Goal: Task Accomplishment & Management: Use online tool/utility

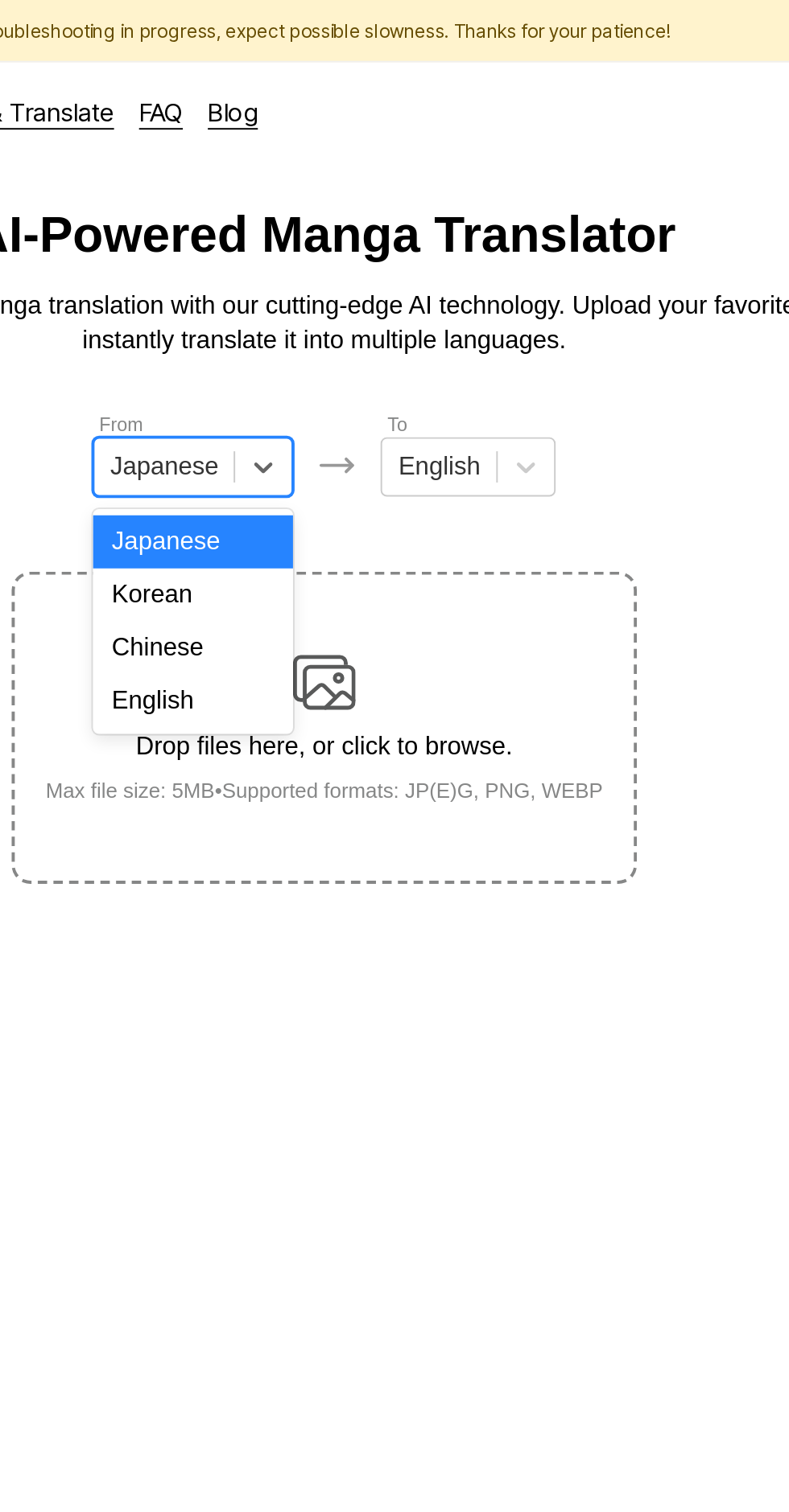
click at [348, 354] on div "English" at bounding box center [327, 361] width 103 height 28
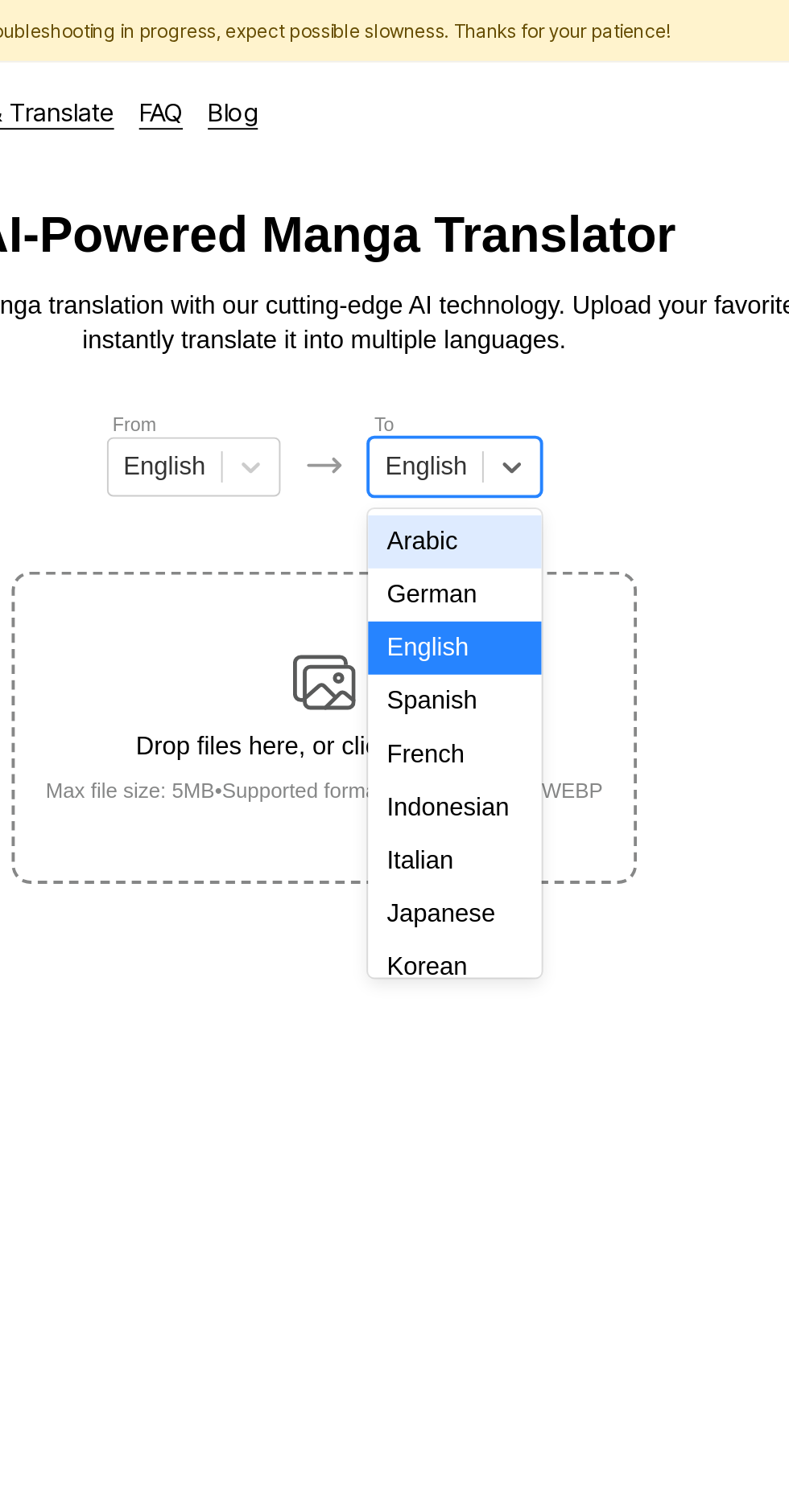
click at [467, 411] on div "Indonesian" at bounding box center [461, 416] width 89 height 28
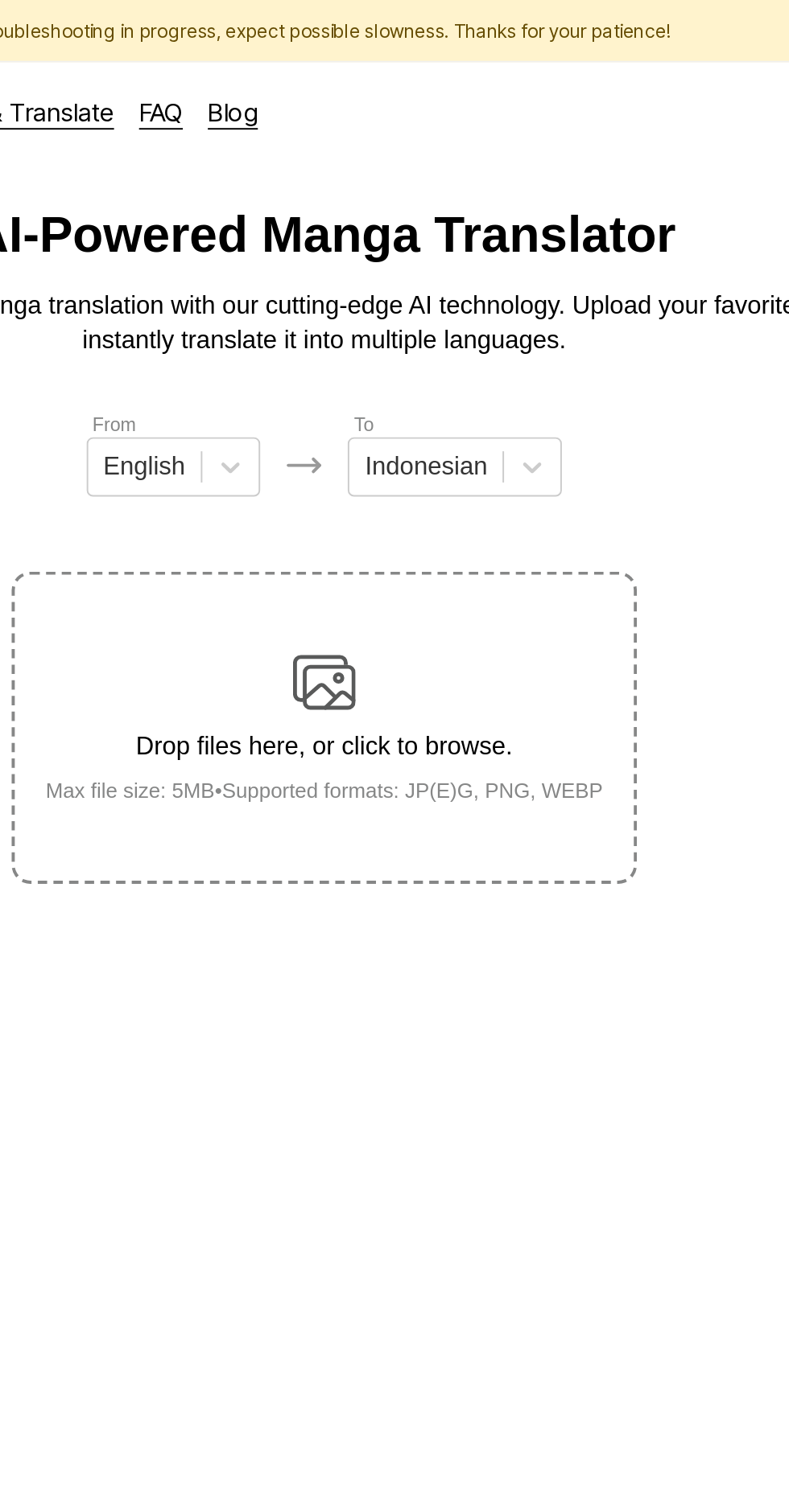
click at [421, 335] on div "Drop files here, or click to browse. Max file size: 5MB • Supported formats: JP…" at bounding box center [395, 374] width 313 height 78
click at [0, 0] on input "Drop files here, or click to browse. Max file size: 5MB • Supported formats: JP…" at bounding box center [0, 0] width 0 height 0
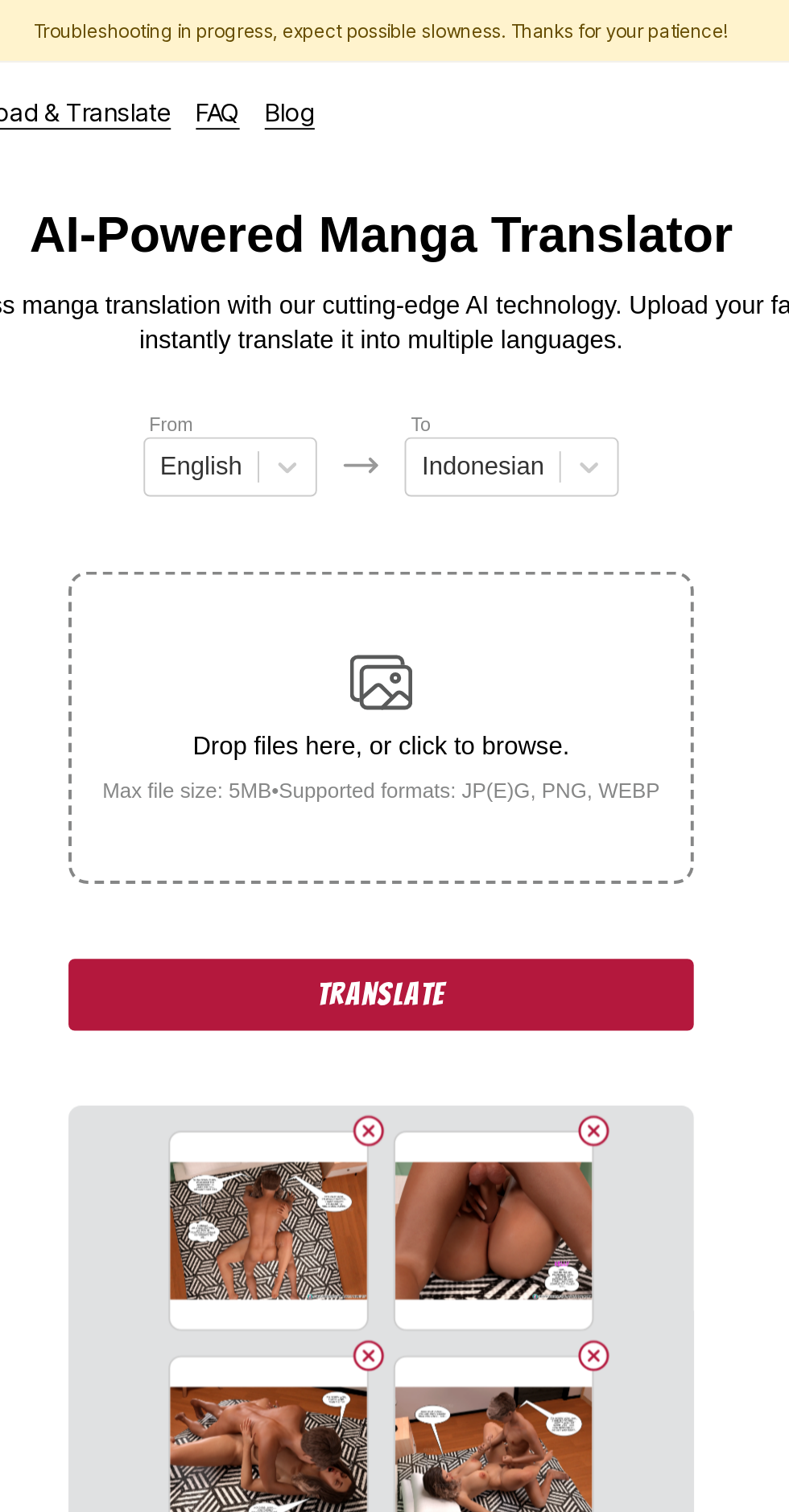
click at [385, 494] on button "Translate" at bounding box center [394, 512] width 322 height 37
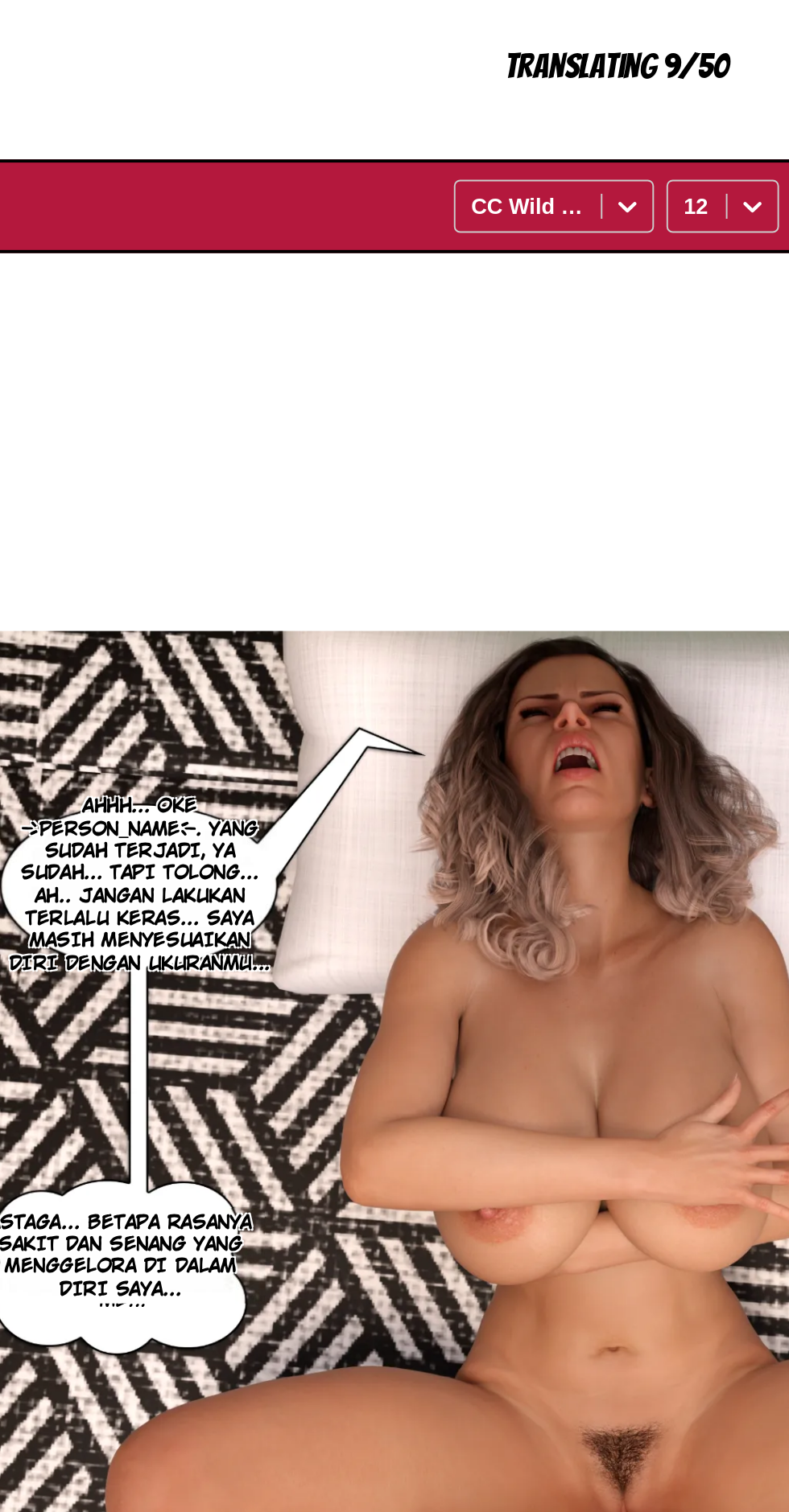
click at [455, 562] on div at bounding box center [465, 575] width 26 height 26
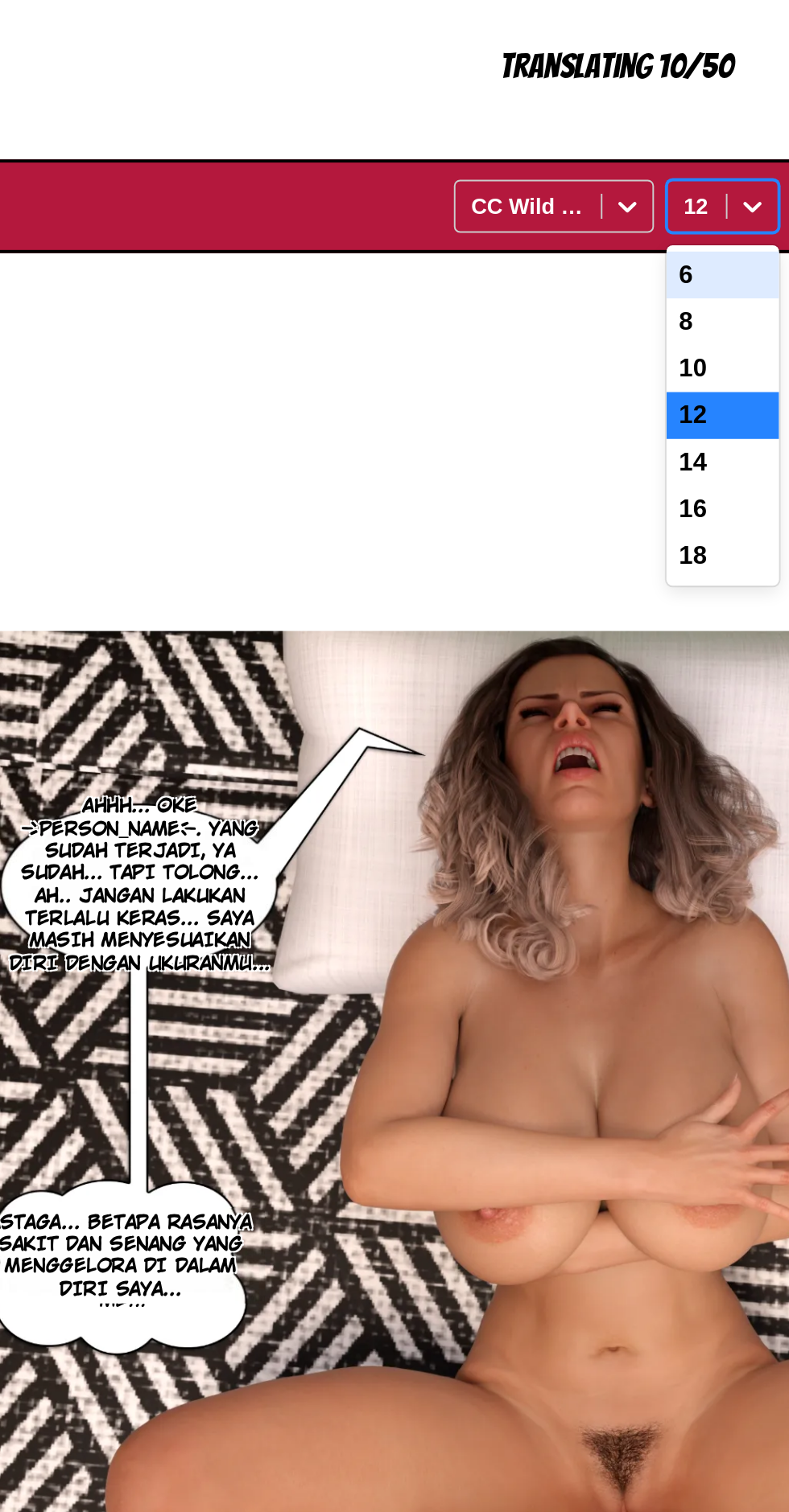
click at [459, 562] on div at bounding box center [465, 575] width 26 height 26
click at [465, 567] on icon at bounding box center [464, 575] width 16 height 16
click at [459, 567] on icon at bounding box center [464, 575] width 16 height 16
click at [465, 573] on icon at bounding box center [464, 575] width 9 height 6
click at [453, 562] on div at bounding box center [465, 575] width 26 height 26
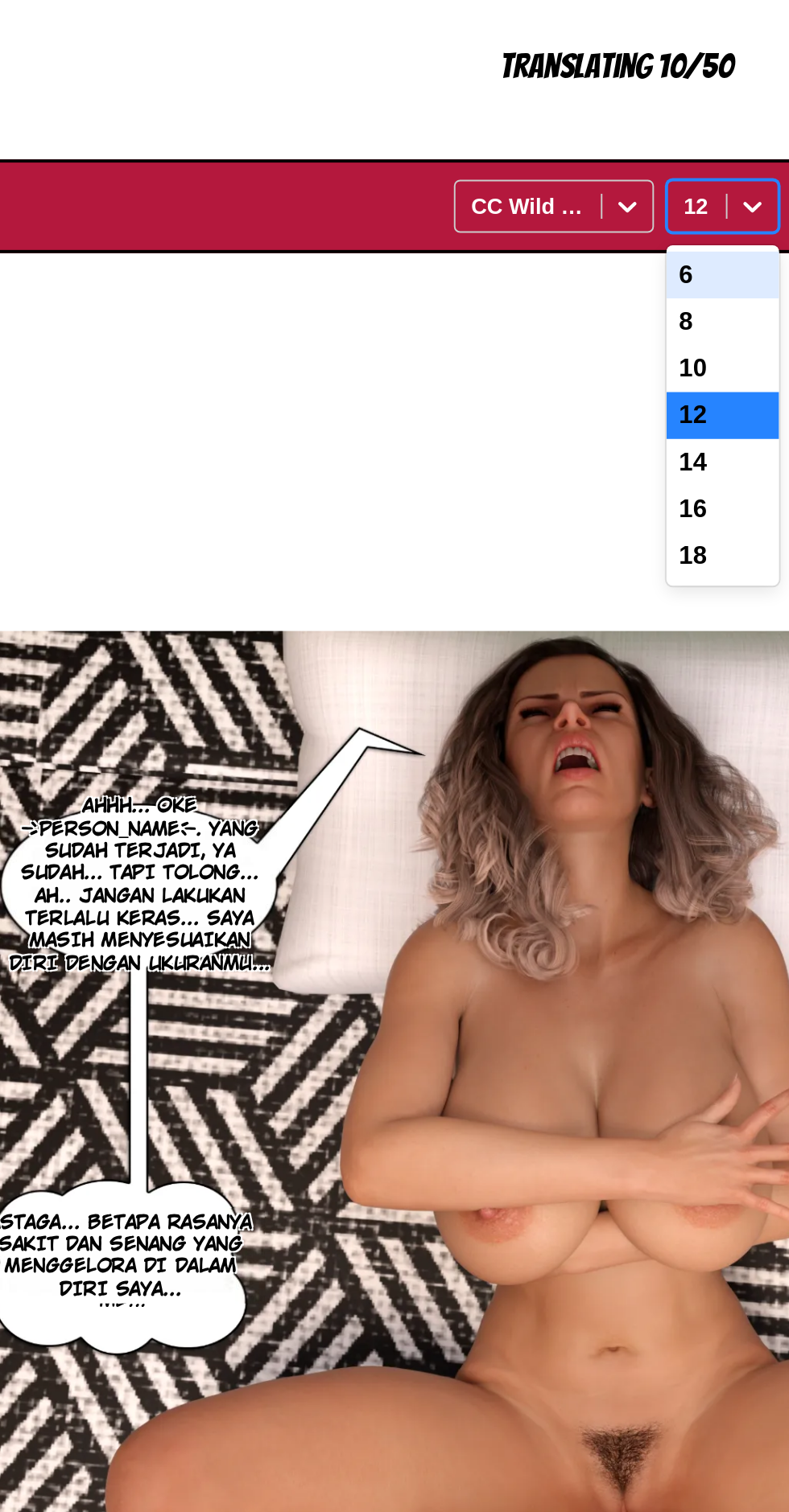
click at [461, 573] on icon at bounding box center [464, 575] width 9 height 6
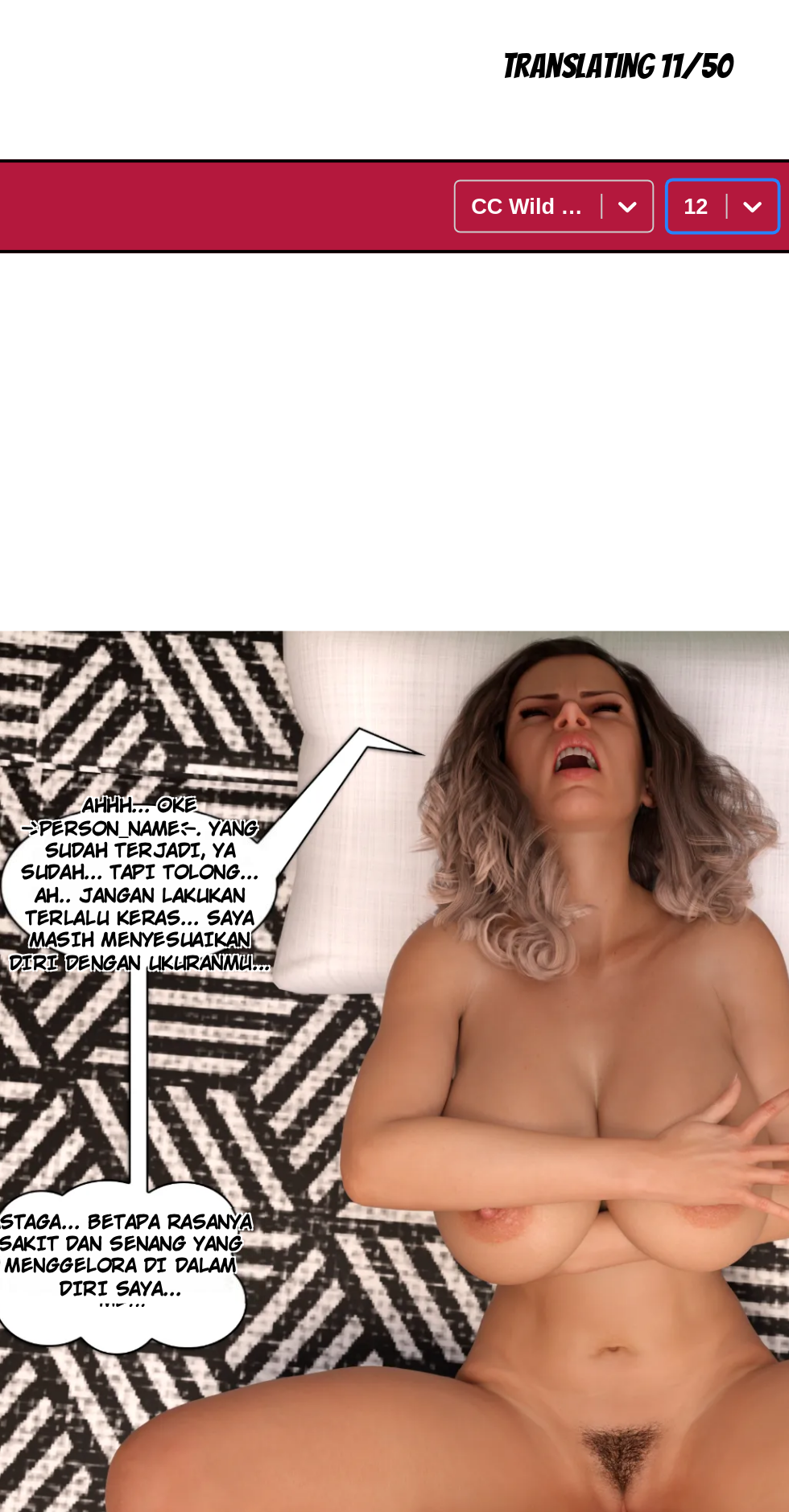
click at [462, 567] on icon at bounding box center [464, 575] width 16 height 16
click at [430, 660] on div "ME... [DOMAIN_NAME]/NANDOF AHHH... OKE [PERSON_NAME]. YANG SUDAH TERJADI, YA SU…" at bounding box center [393, 1060] width 760 height 920
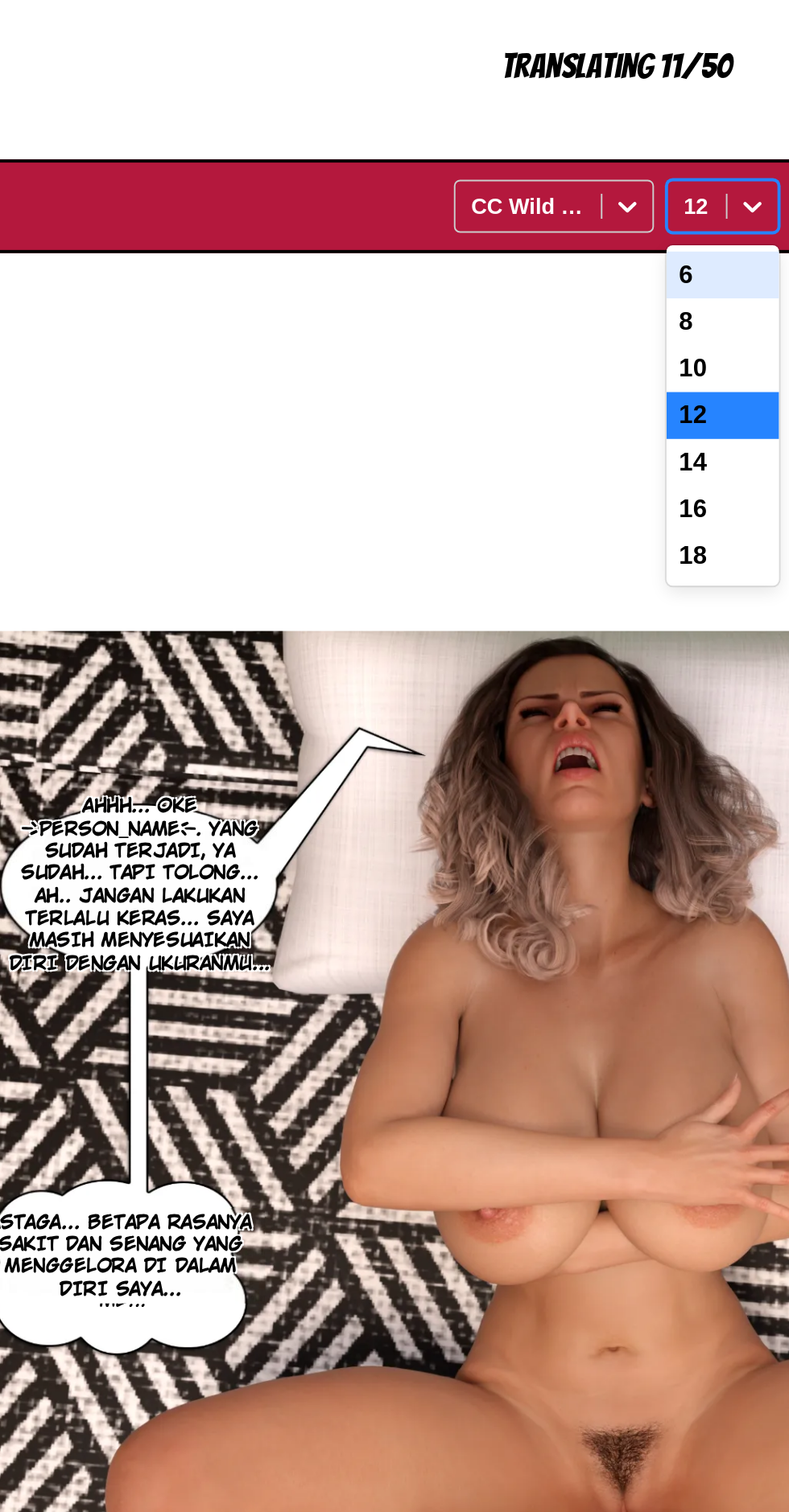
click at [475, 562] on div at bounding box center [465, 575] width 26 height 26
click at [429, 569] on input "text" at bounding box center [430, 575] width 3 height 13
click at [443, 647] on div "10" at bounding box center [448, 659] width 58 height 24
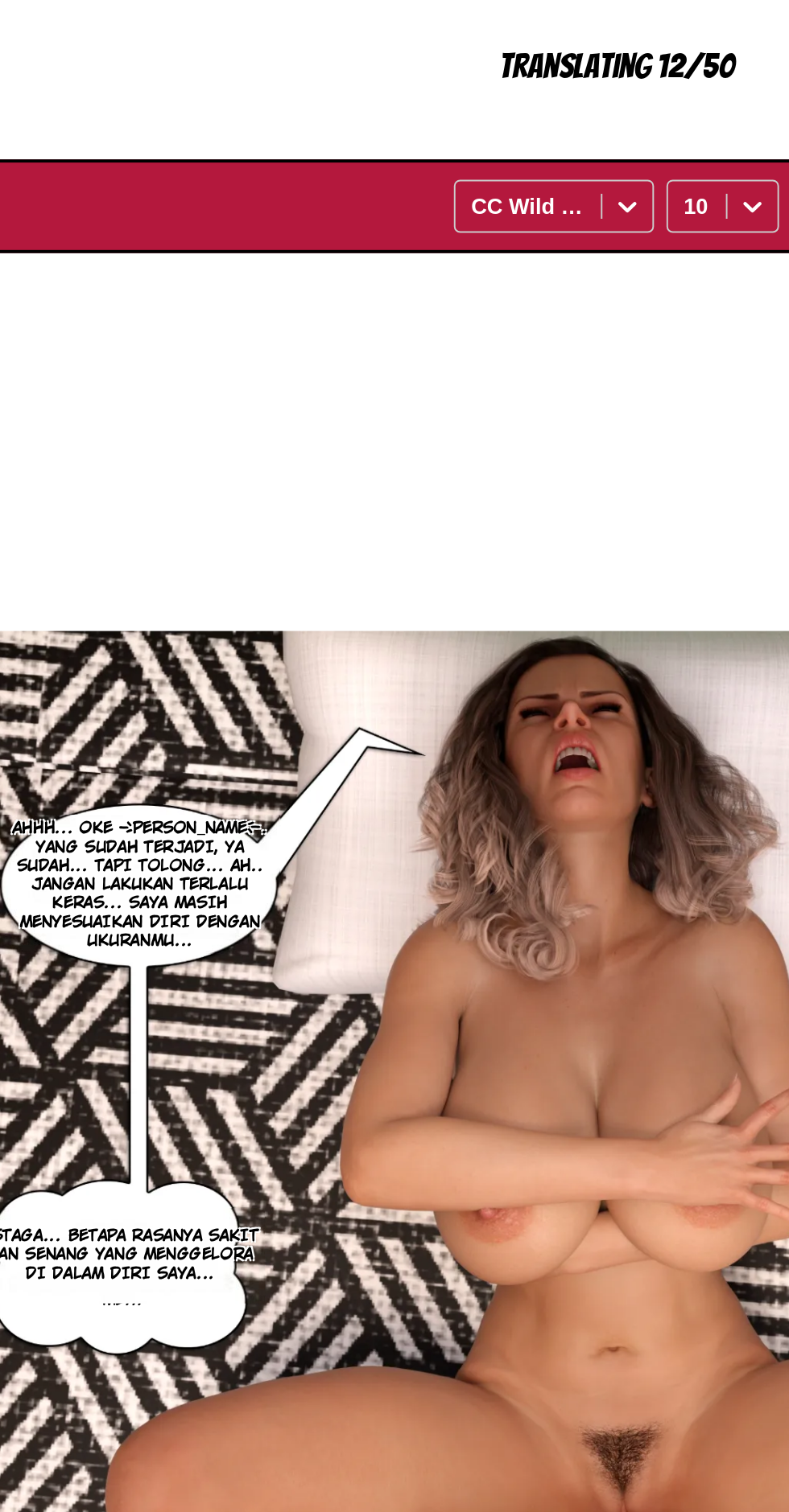
click at [441, 627] on div "ME... [DOMAIN_NAME]/NANDOF AHHH... OKE [PERSON_NAME]. YANG SUDAH TERJADI, YA SU…" at bounding box center [393, 1060] width 760 height 920
click at [452, 562] on div at bounding box center [465, 575] width 26 height 26
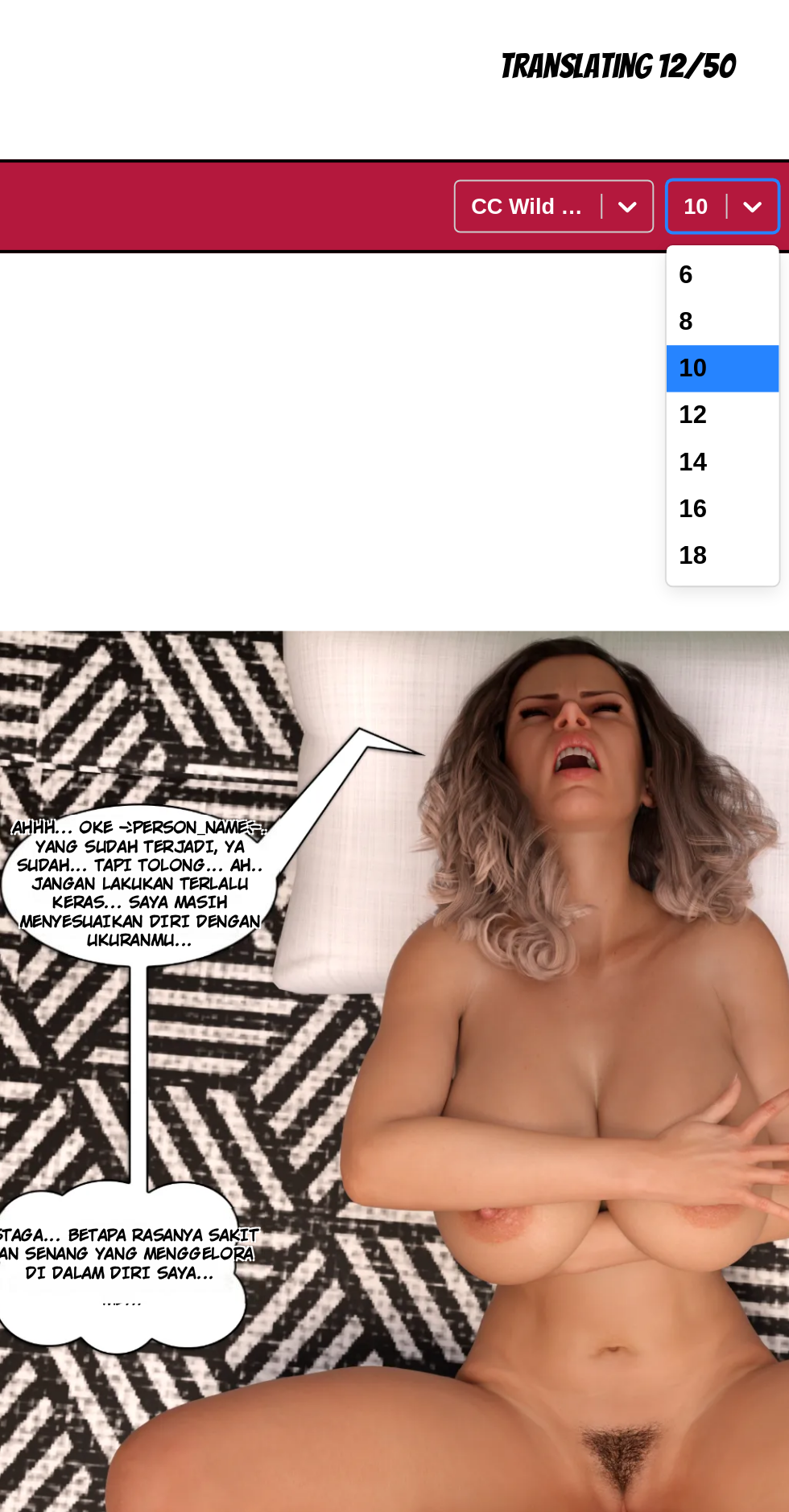
click at [455, 562] on div at bounding box center [465, 575] width 26 height 26
click at [453, 562] on div at bounding box center [465, 575] width 26 height 26
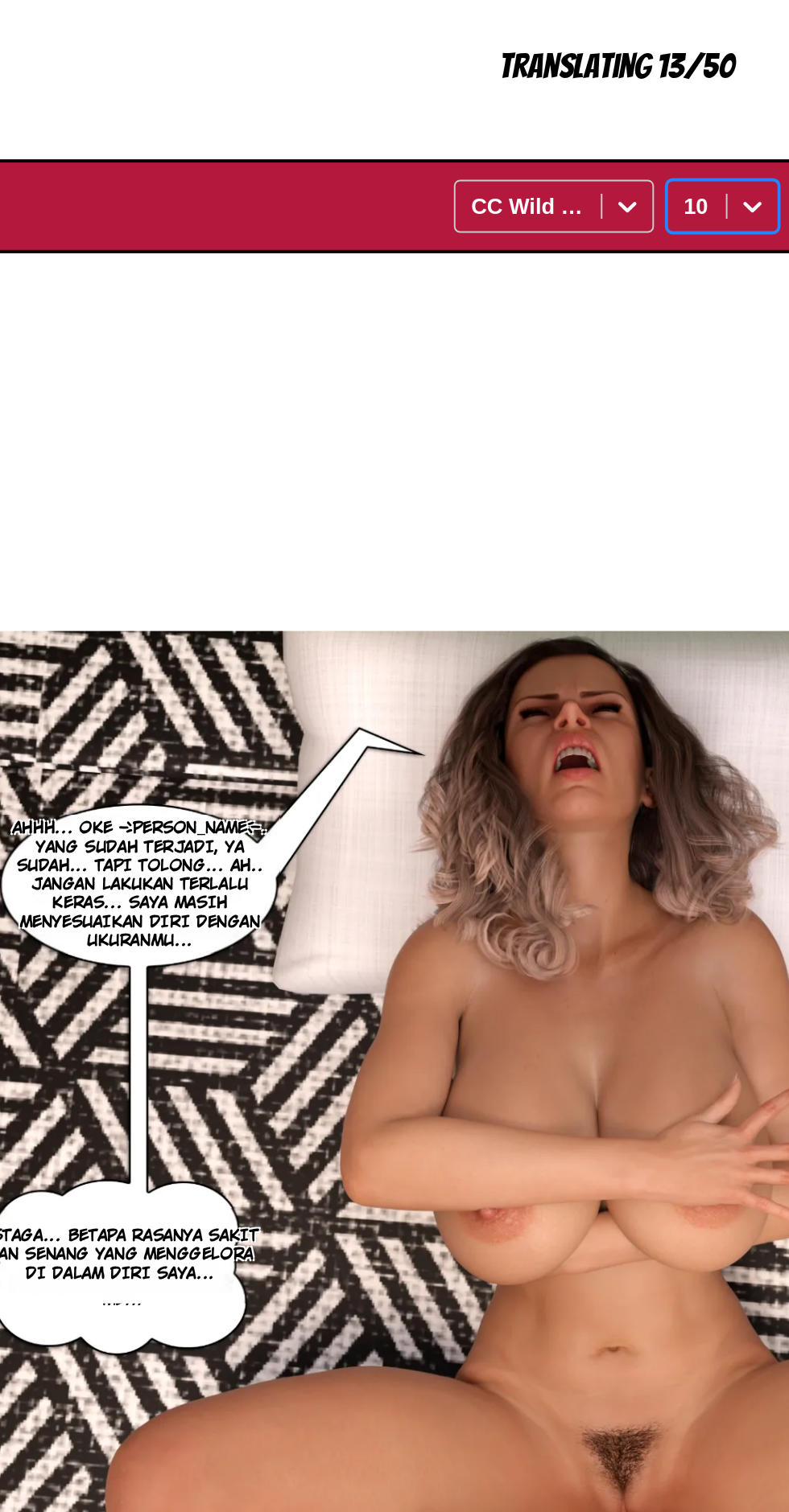
click at [430, 569] on input "text" at bounding box center [430, 575] width 3 height 13
click at [455, 562] on div at bounding box center [465, 575] width 26 height 26
click at [465, 562] on div at bounding box center [465, 575] width 26 height 26
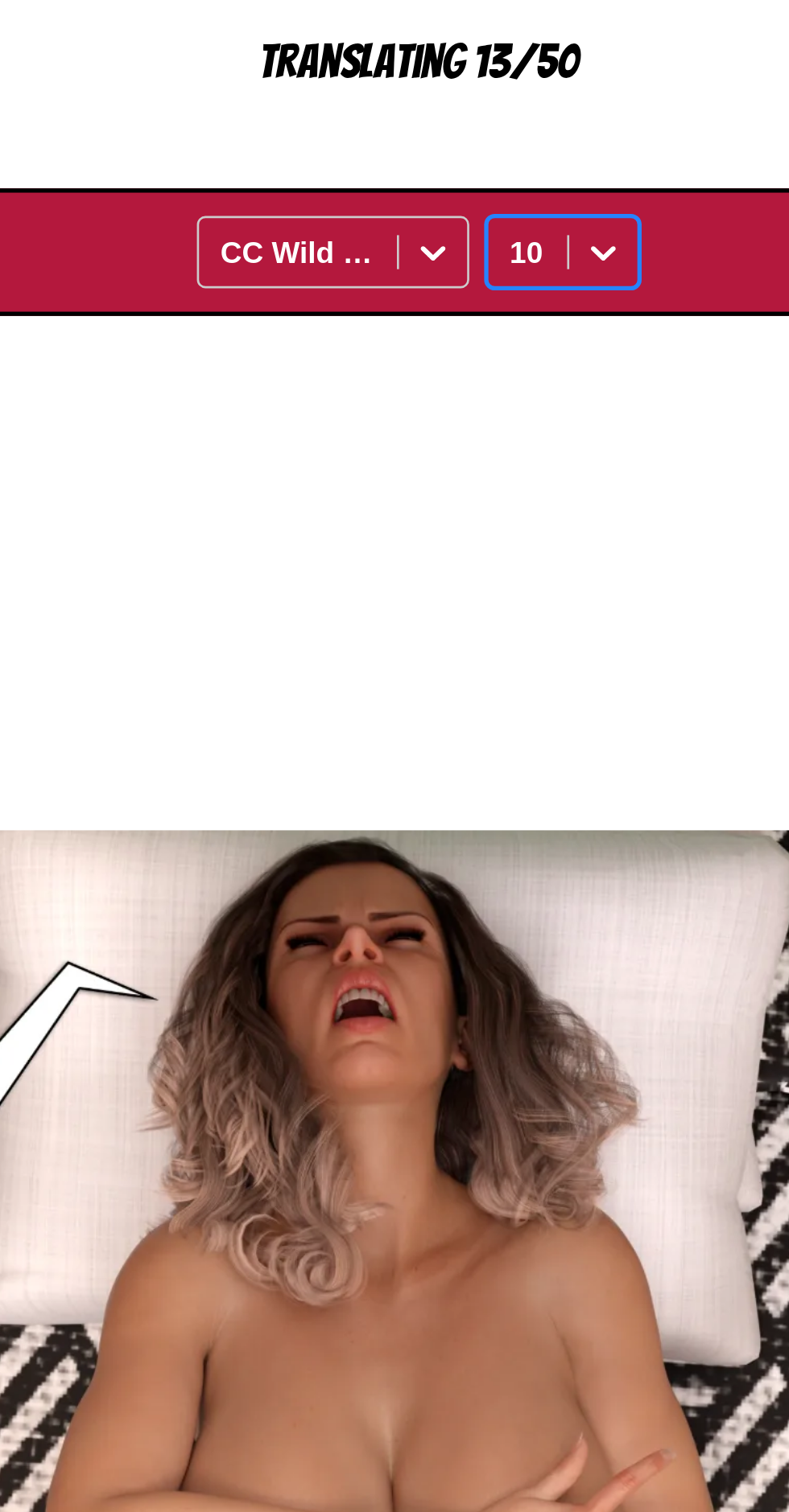
click at [482, 643] on div "ME... [DOMAIN_NAME]/NANDOF AHHH... OKE [PERSON_NAME]. YANG SUDAH TERJADI, YA SU…" at bounding box center [393, 1060] width 760 height 920
click at [490, 599] on div "ME... [DOMAIN_NAME]/NANDOF AHHH... OKE [PERSON_NAME]. YANG SUDAH TERJADI, YA SU…" at bounding box center [393, 1060] width 760 height 920
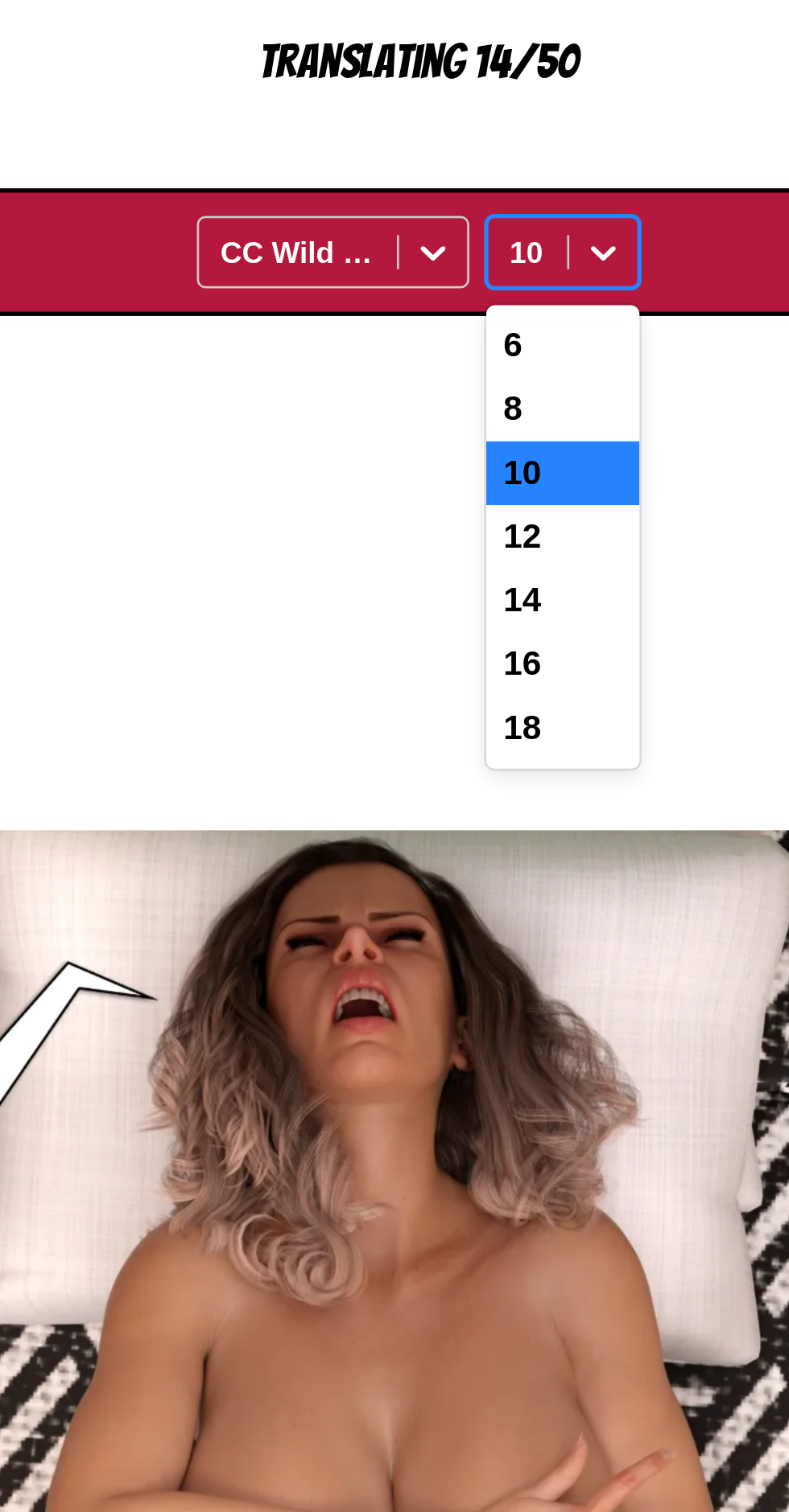
click at [454, 623] on div "8" at bounding box center [448, 635] width 58 height 24
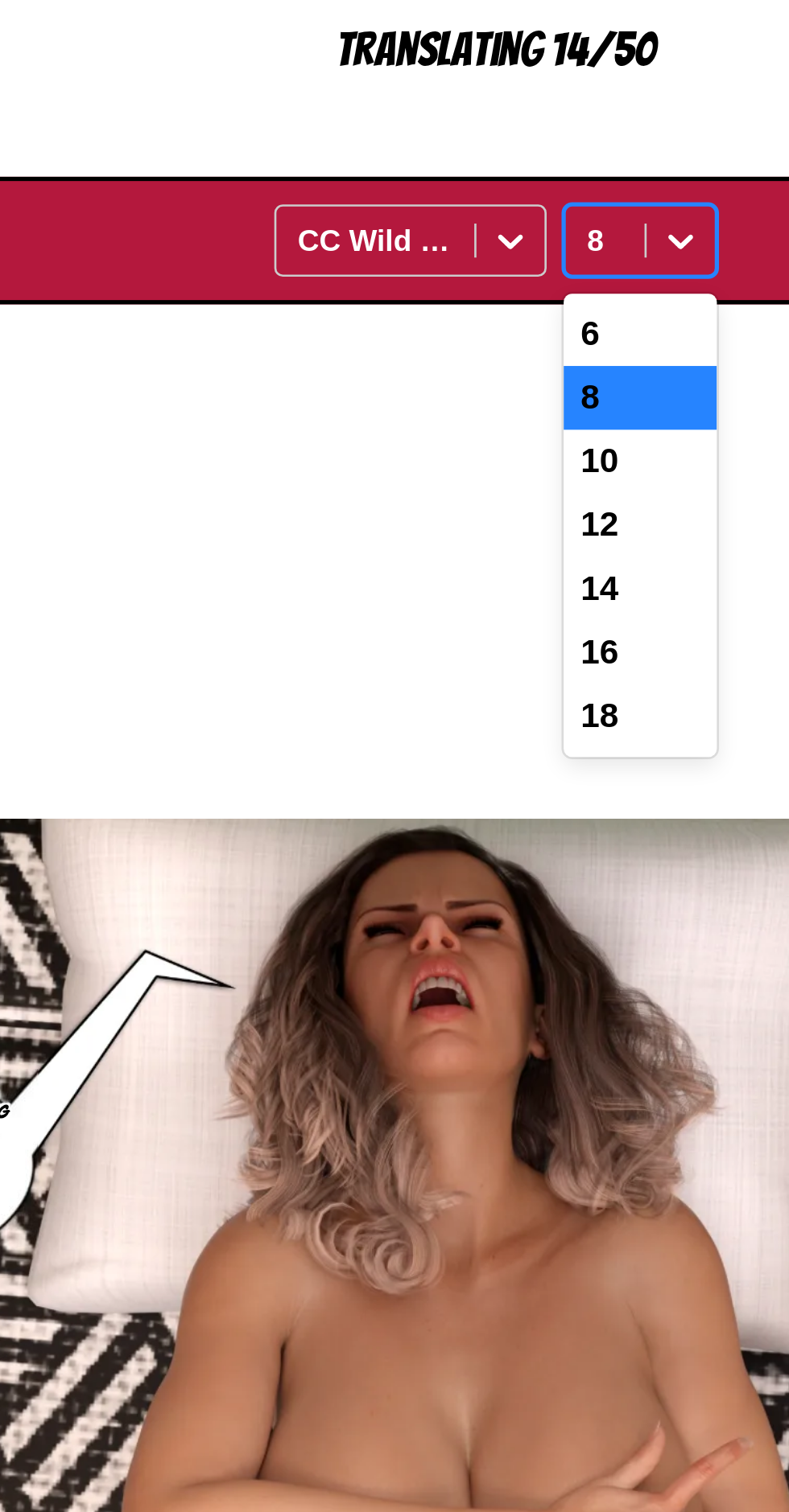
click at [454, 671] on div "12" at bounding box center [448, 683] width 58 height 24
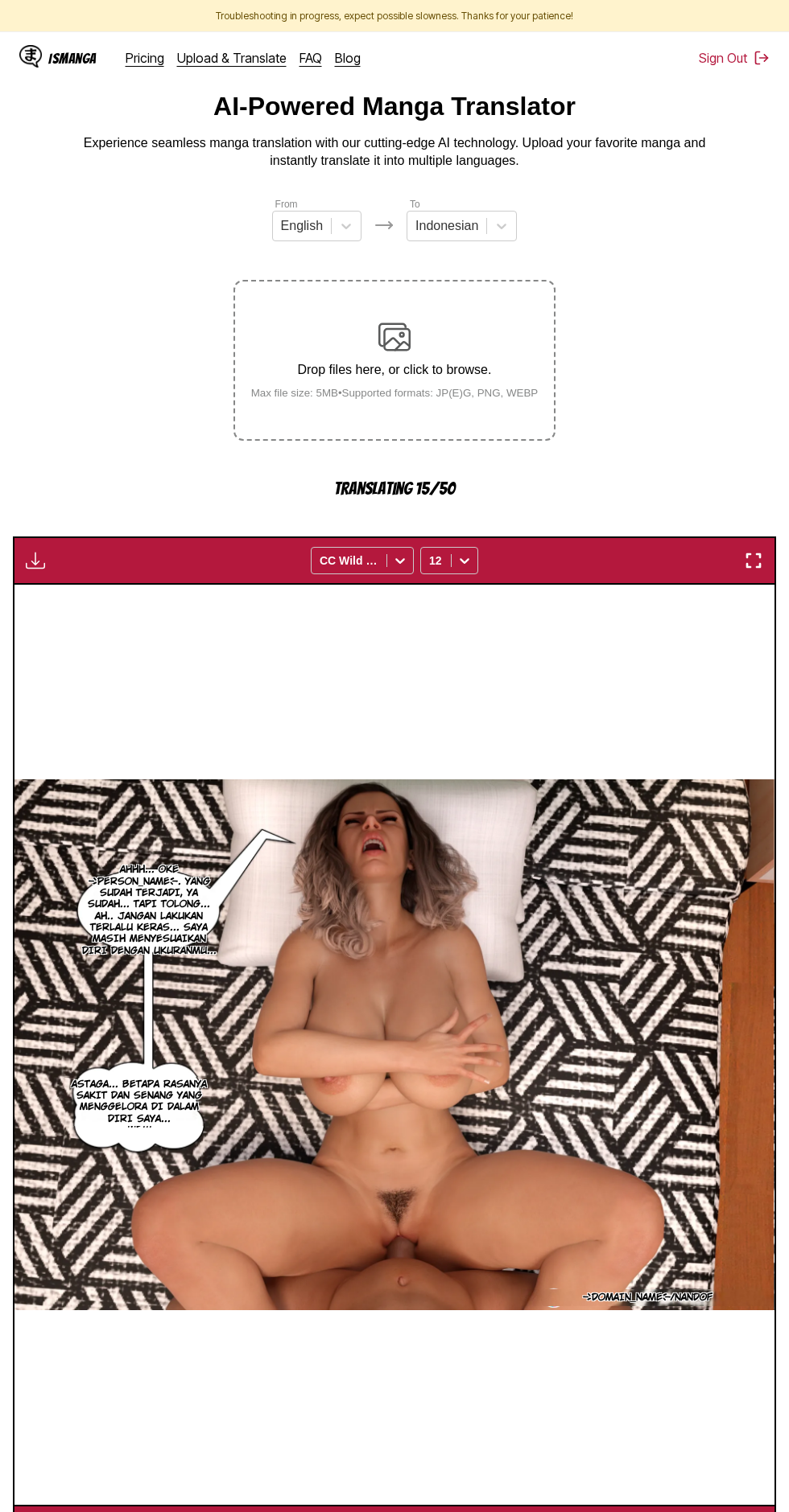
scroll to position [14, 0]
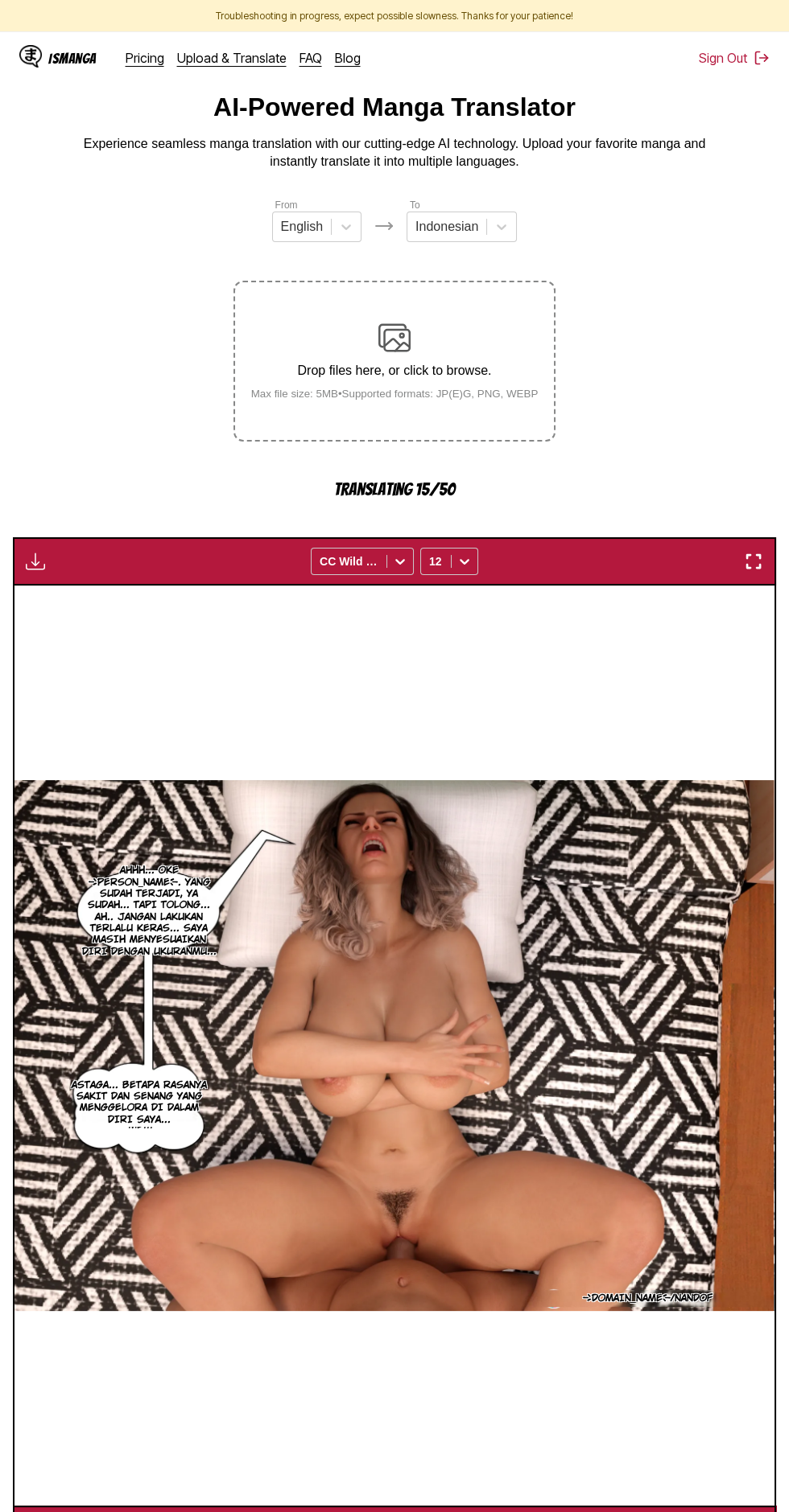
click at [672, 414] on section "From English To Indonesian Drop files here, or click to browse. Max file size: …" at bounding box center [394, 876] width 763 height 1357
click at [473, 1511] on img "button" at bounding box center [468, 1529] width 19 height 19
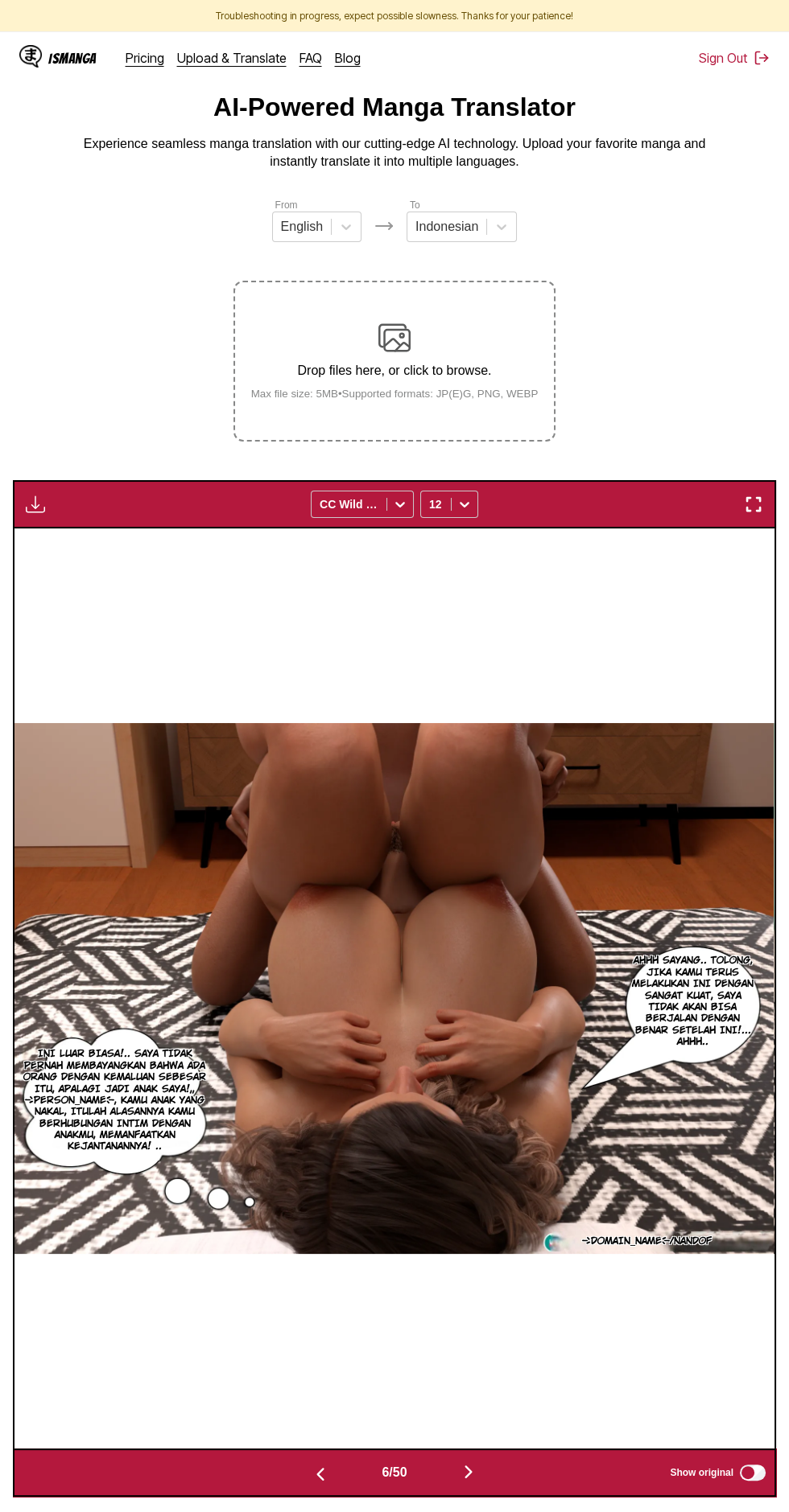
click at [34, 495] on img "button" at bounding box center [35, 504] width 19 height 19
click at [58, 539] on button "Download All" at bounding box center [79, 558] width 103 height 39
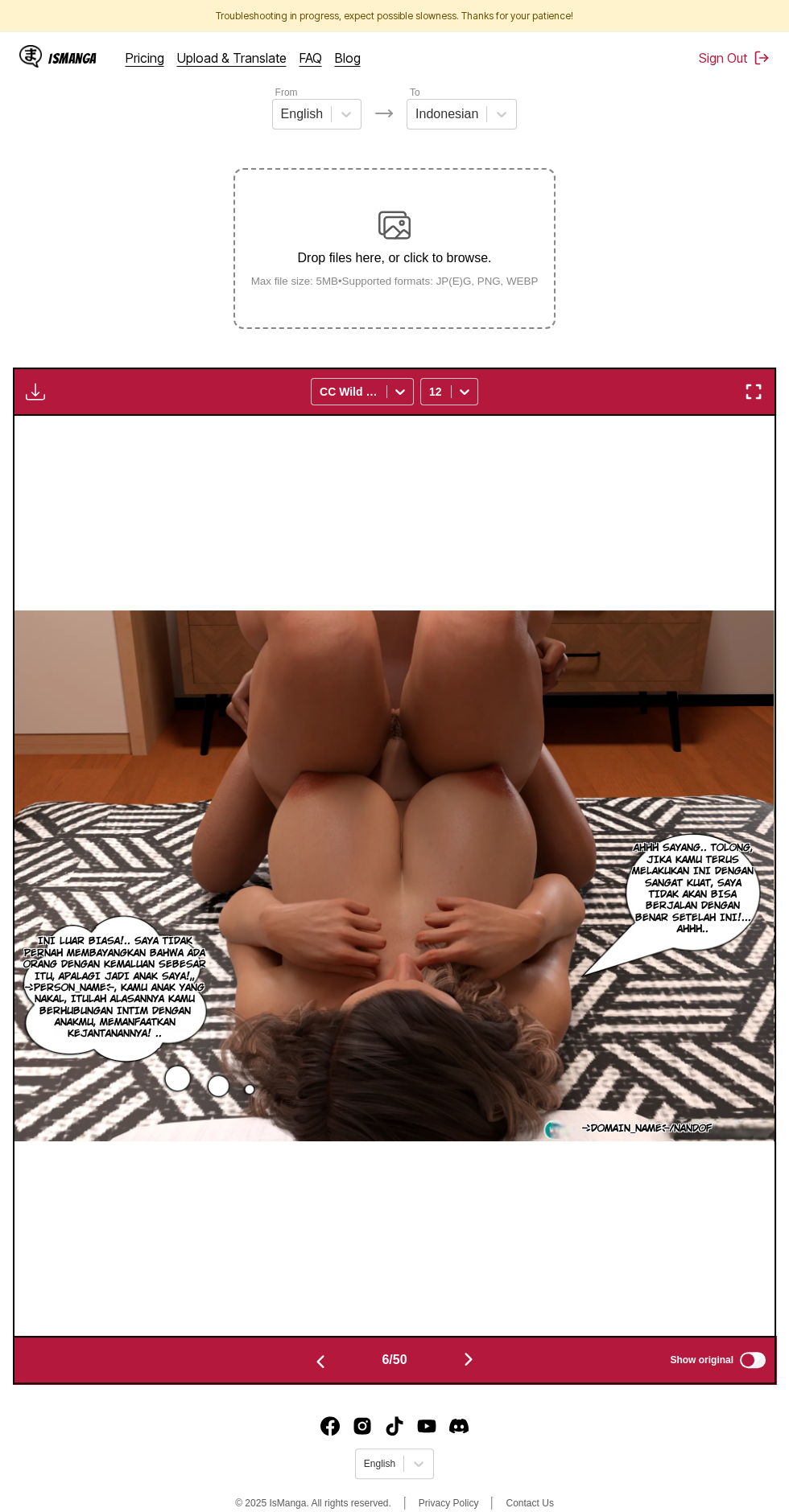
scroll to position [0, 0]
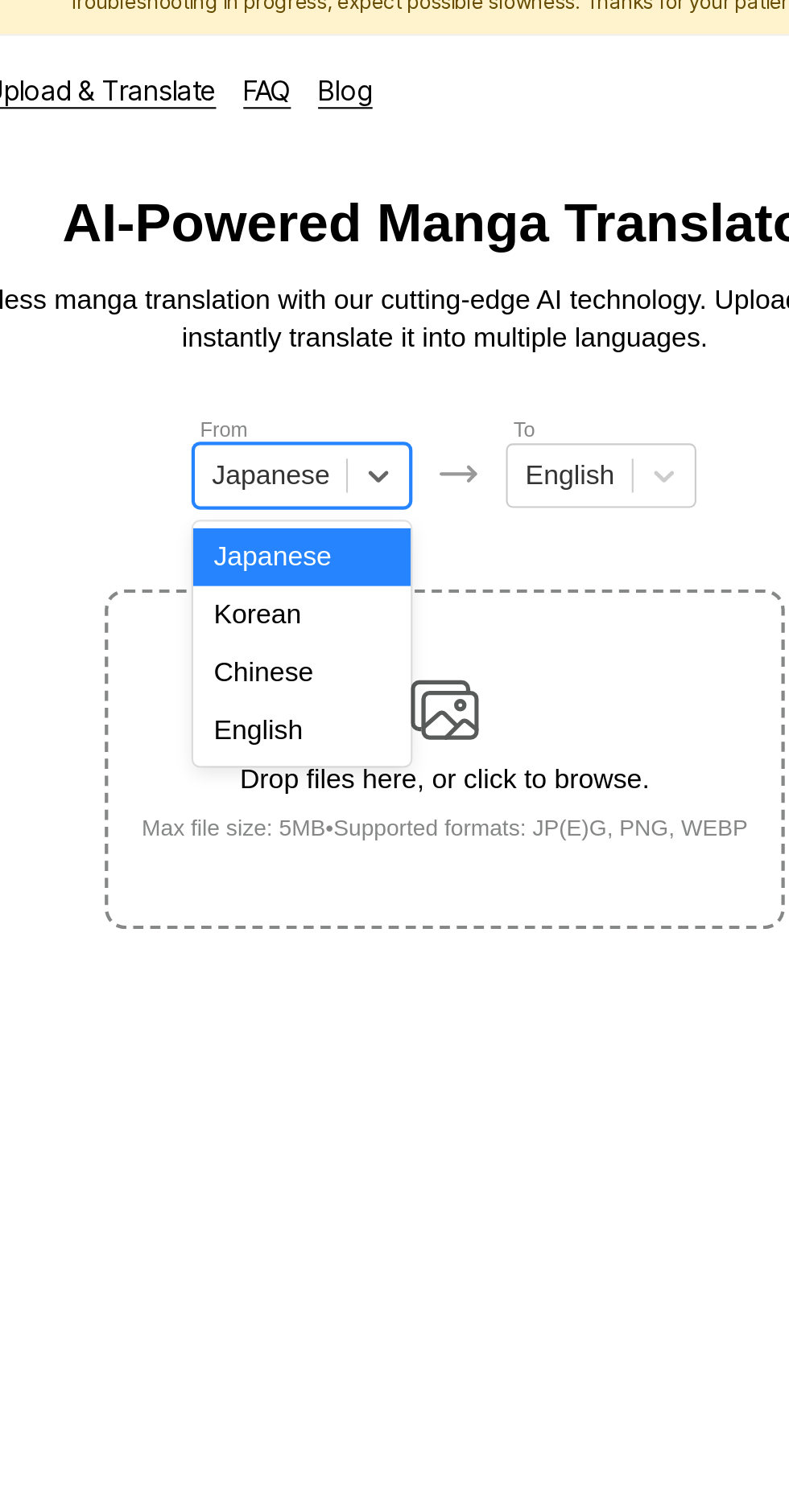
click at [351, 357] on div "English" at bounding box center [327, 361] width 103 height 28
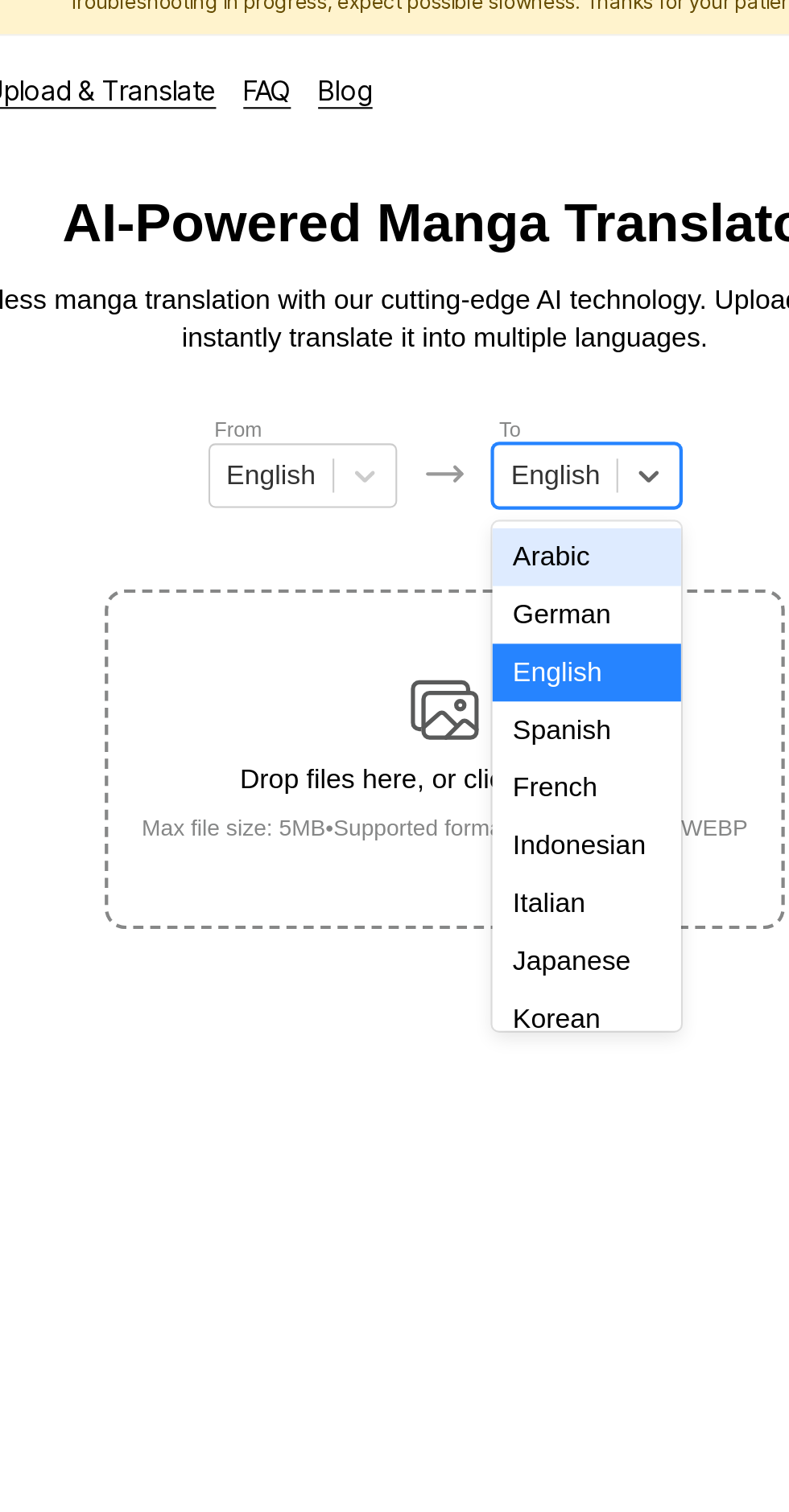
click at [472, 405] on div "Indonesian" at bounding box center [461, 416] width 89 height 28
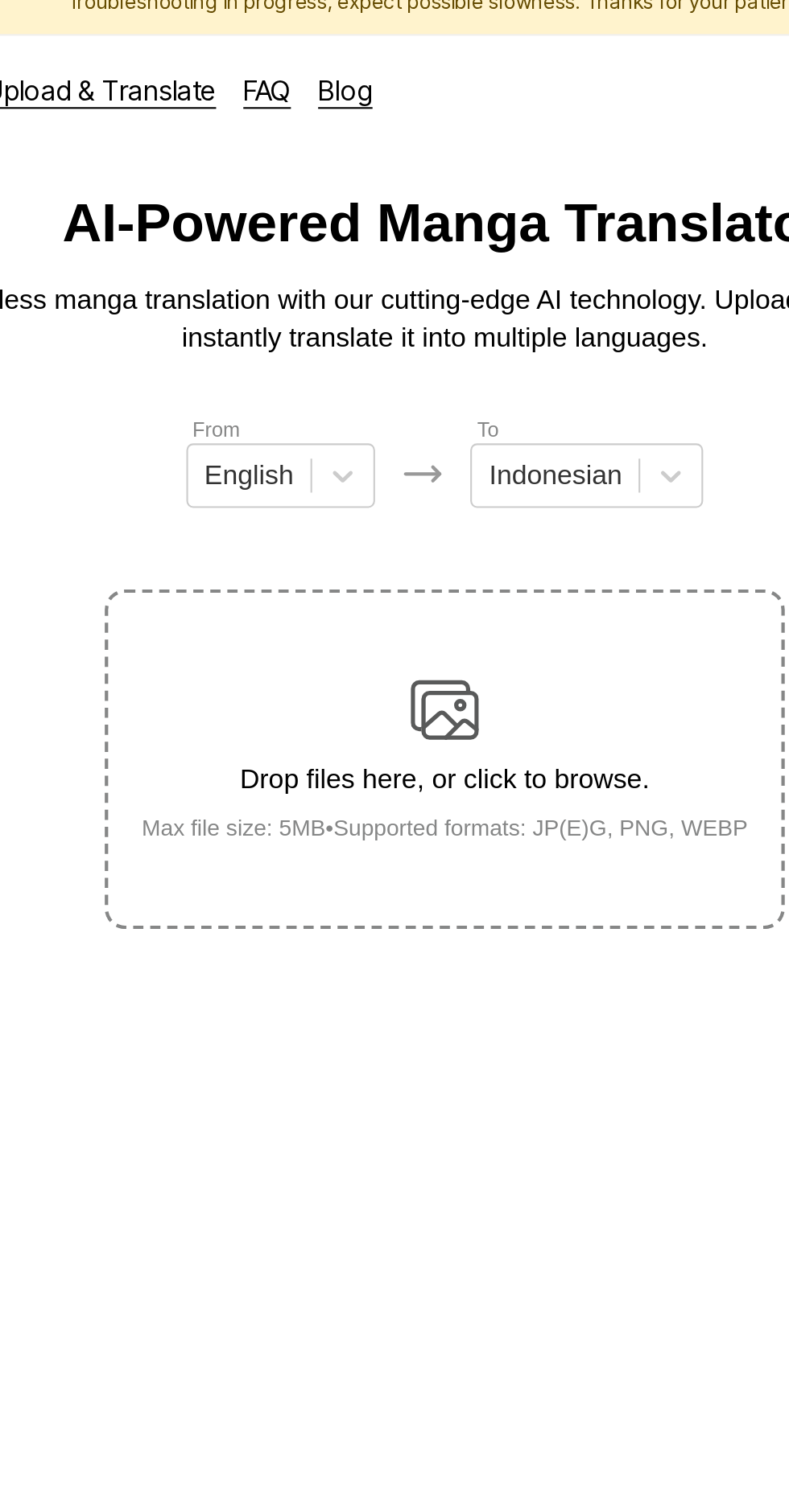
click at [412, 335] on div "Drop files here, or click to browse. Max file size: 5MB • Supported formats: JP…" at bounding box center [395, 374] width 313 height 78
click at [0, 0] on input "Drop files here, or click to browse. Max file size: 5MB • Supported formats: JP…" at bounding box center [0, 0] width 0 height 0
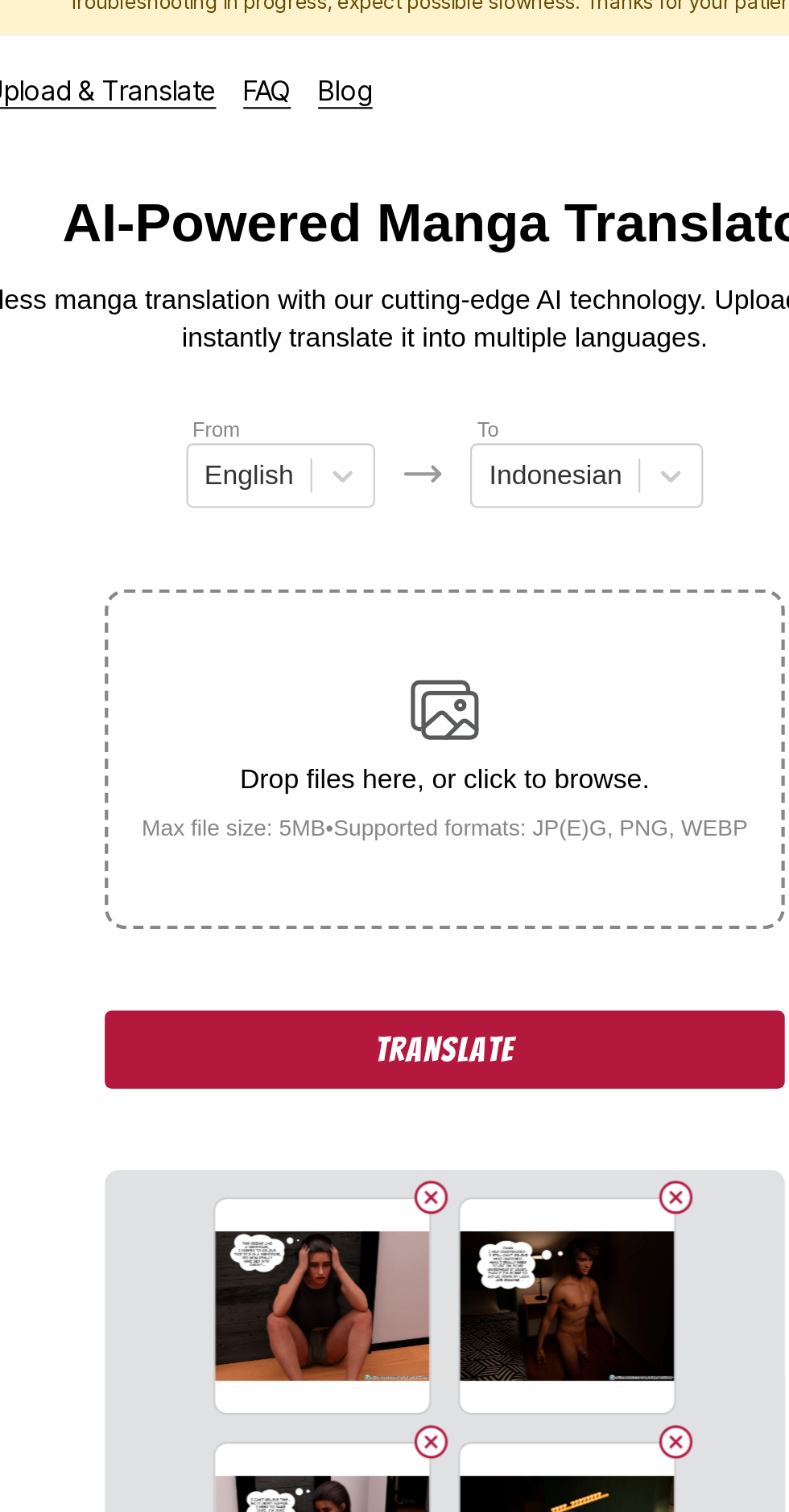
click at [481, 494] on button "Translate" at bounding box center [394, 512] width 322 height 37
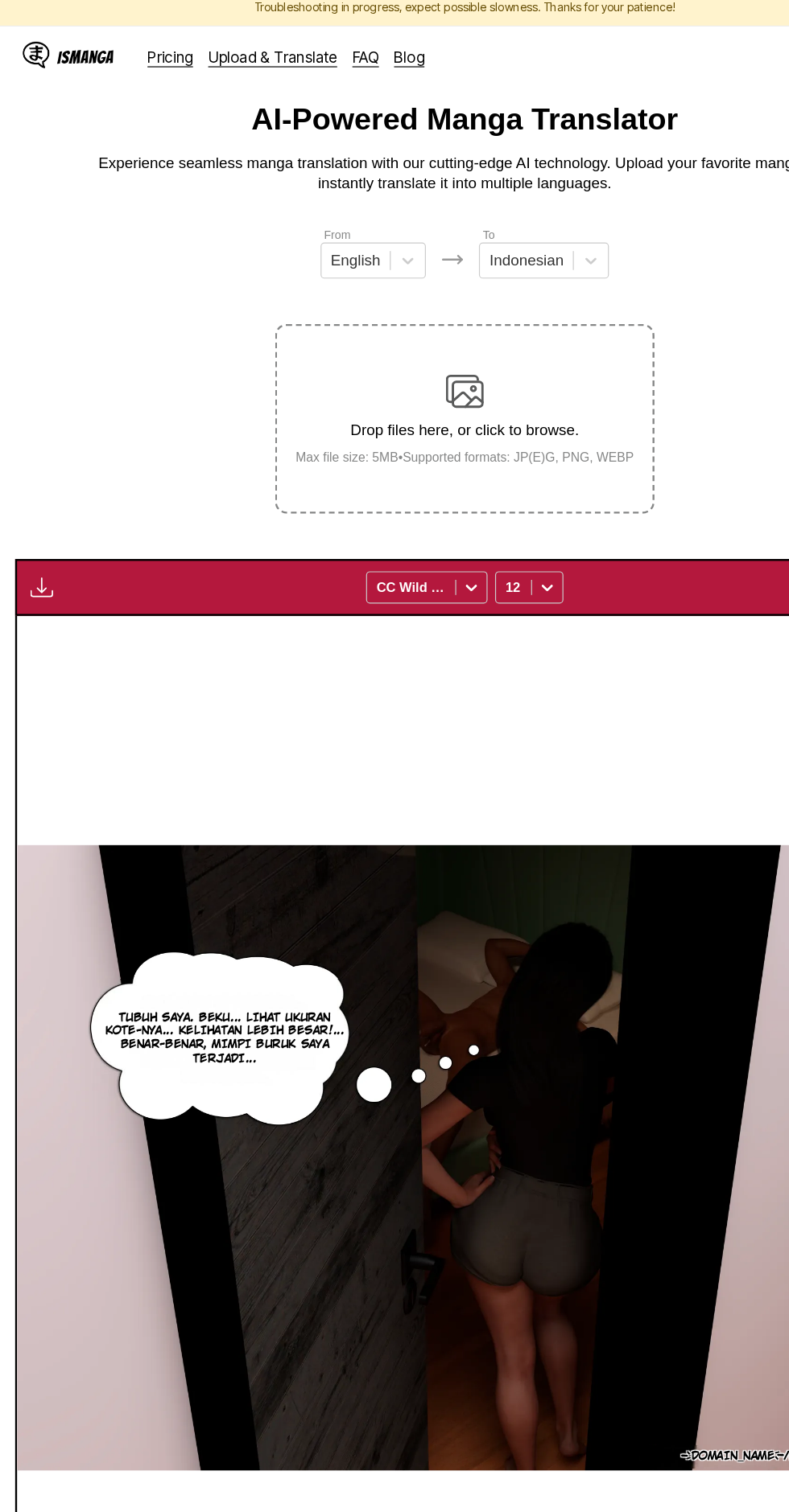
scroll to position [0, 0]
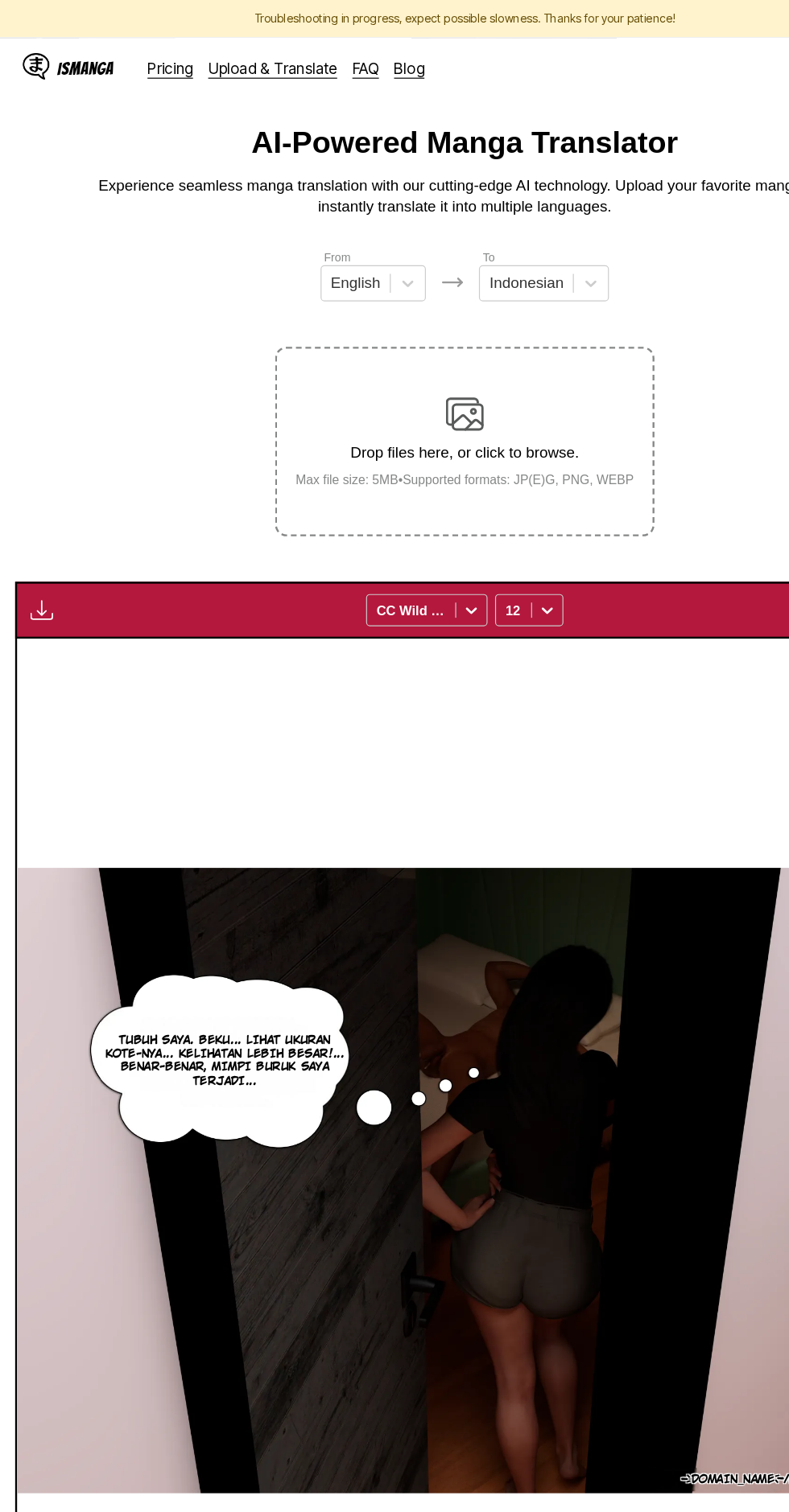
click at [37, 508] on img "button" at bounding box center [35, 518] width 19 height 19
click at [110, 553] on button "Download All" at bounding box center [79, 572] width 103 height 39
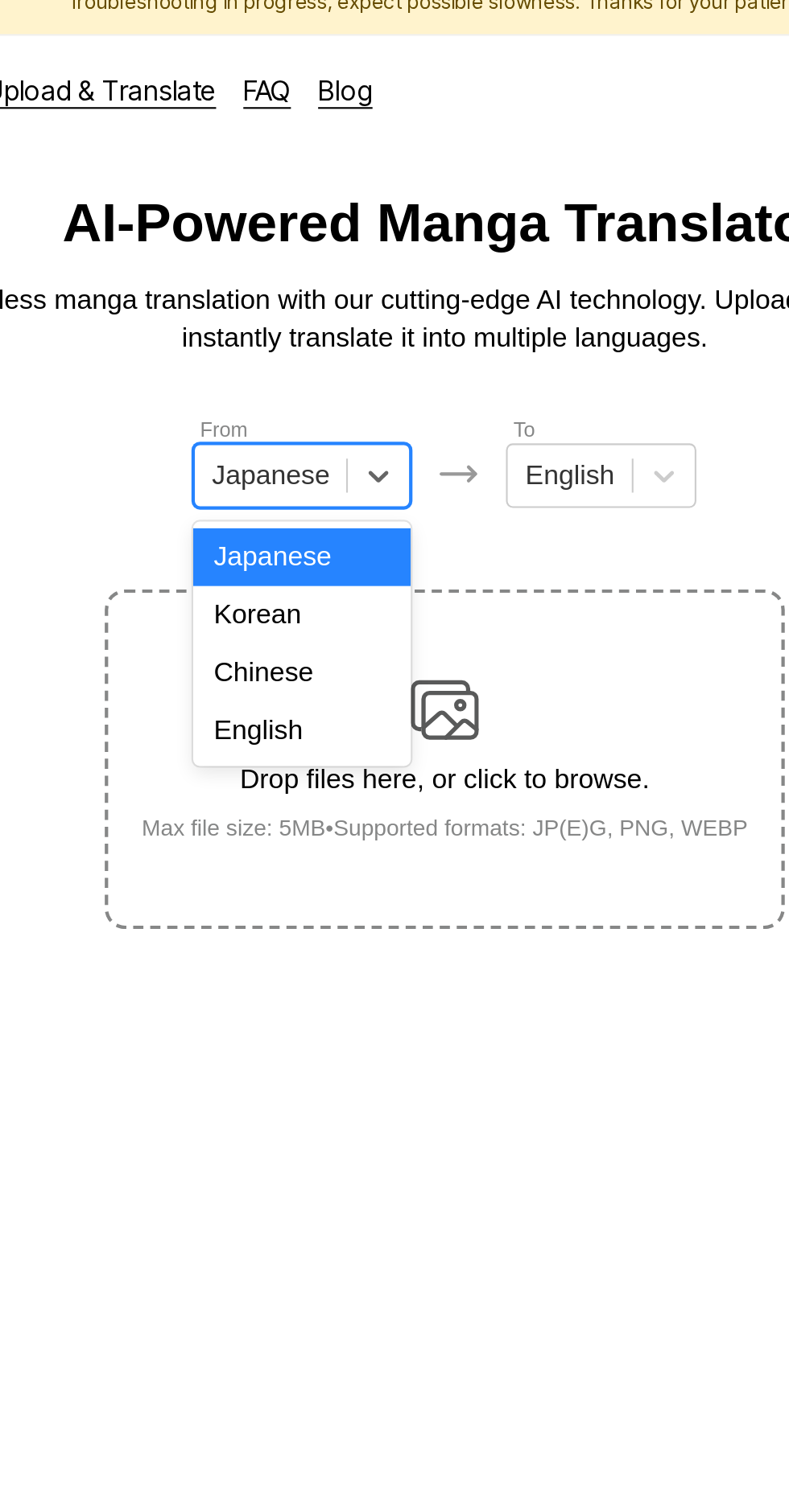
click at [351, 360] on div "English" at bounding box center [327, 361] width 103 height 28
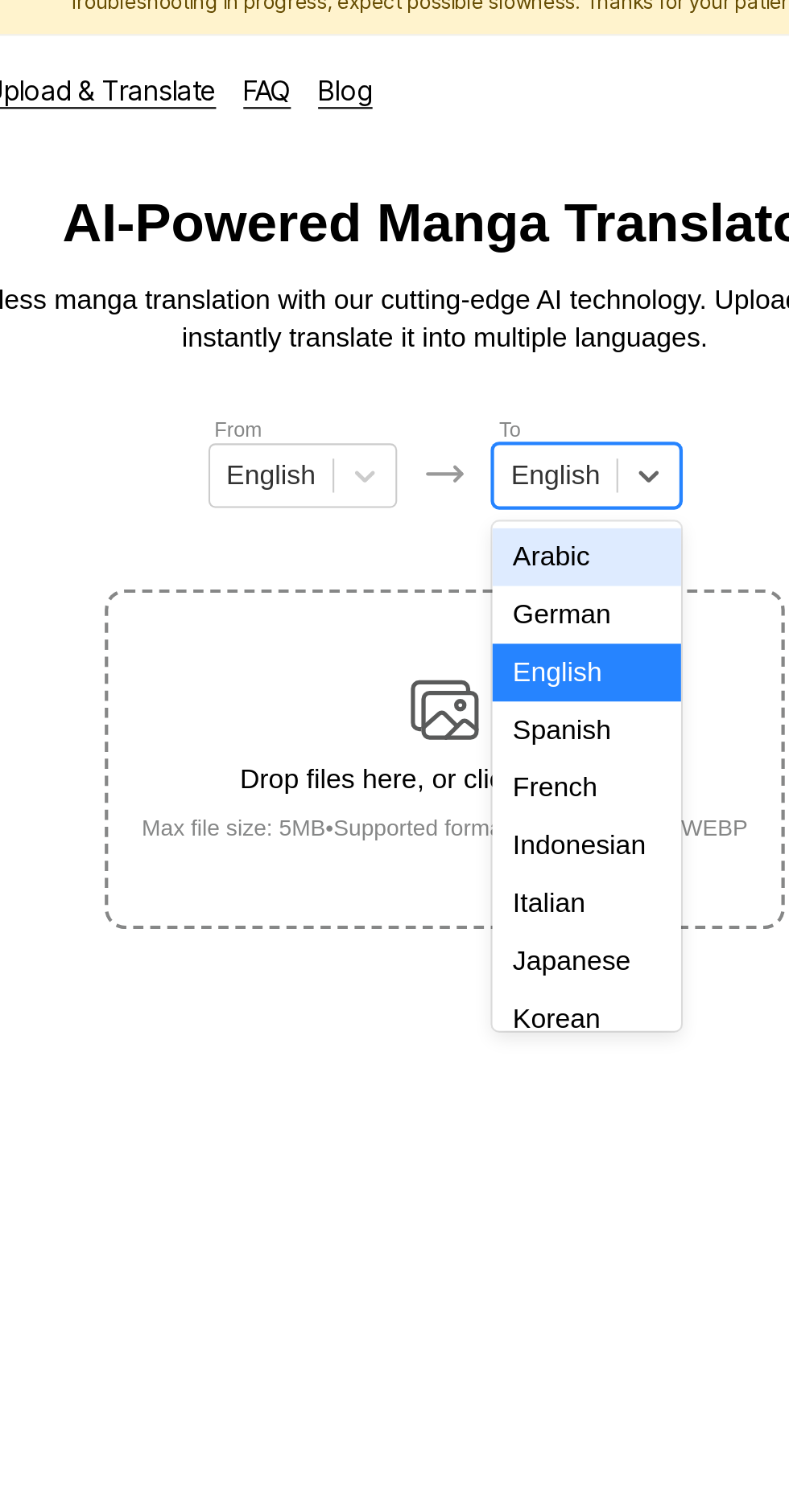
click at [464, 405] on div "Indonesian" at bounding box center [461, 416] width 89 height 28
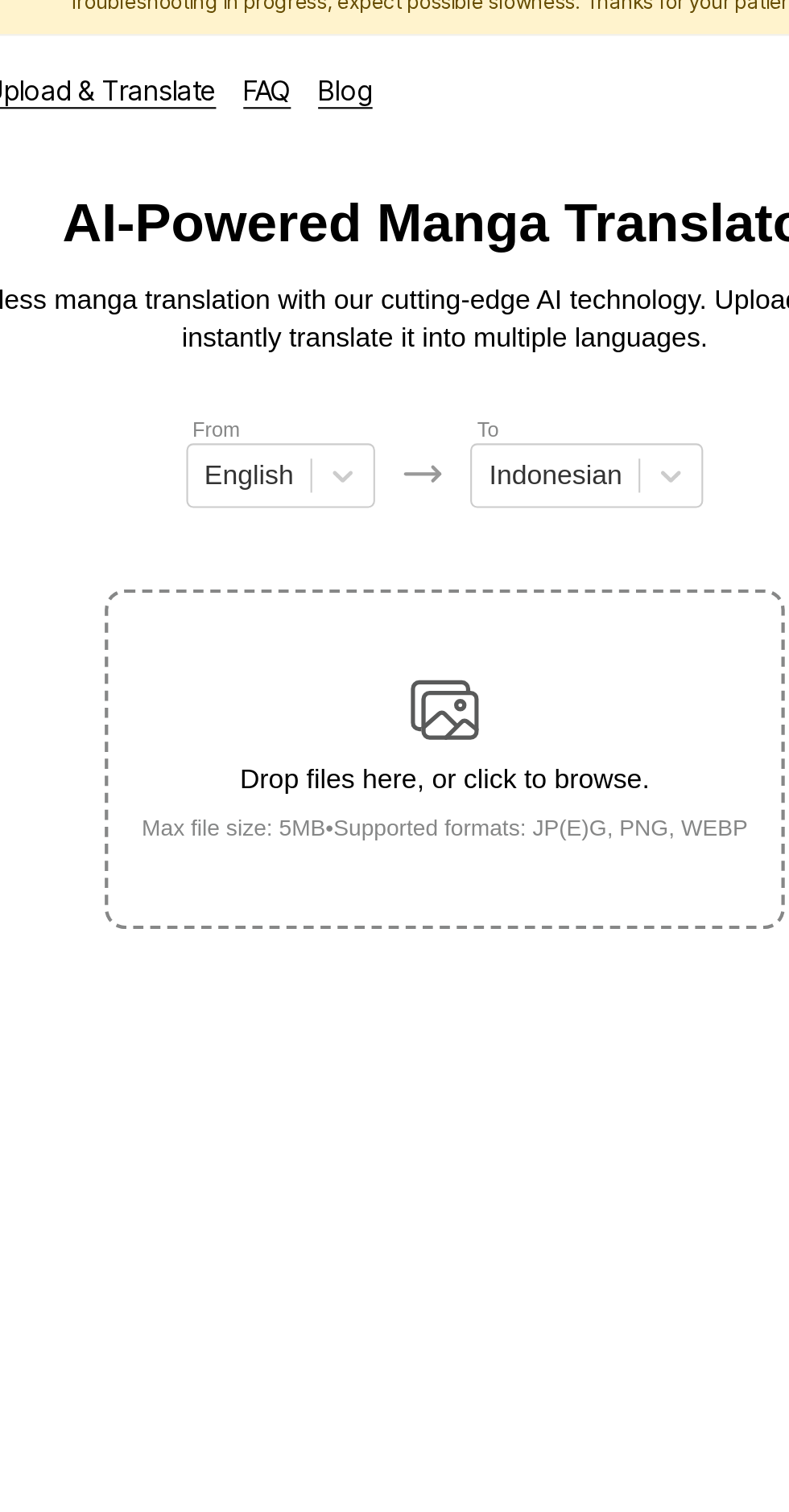
click at [439, 354] on div "Drop files here, or click to browse. Max file size: 5MB • Supported formats: JP…" at bounding box center [395, 374] width 313 height 78
click at [0, 0] on input "Drop files here, or click to browse. Max file size: 5MB • Supported formats: JP…" at bounding box center [0, 0] width 0 height 0
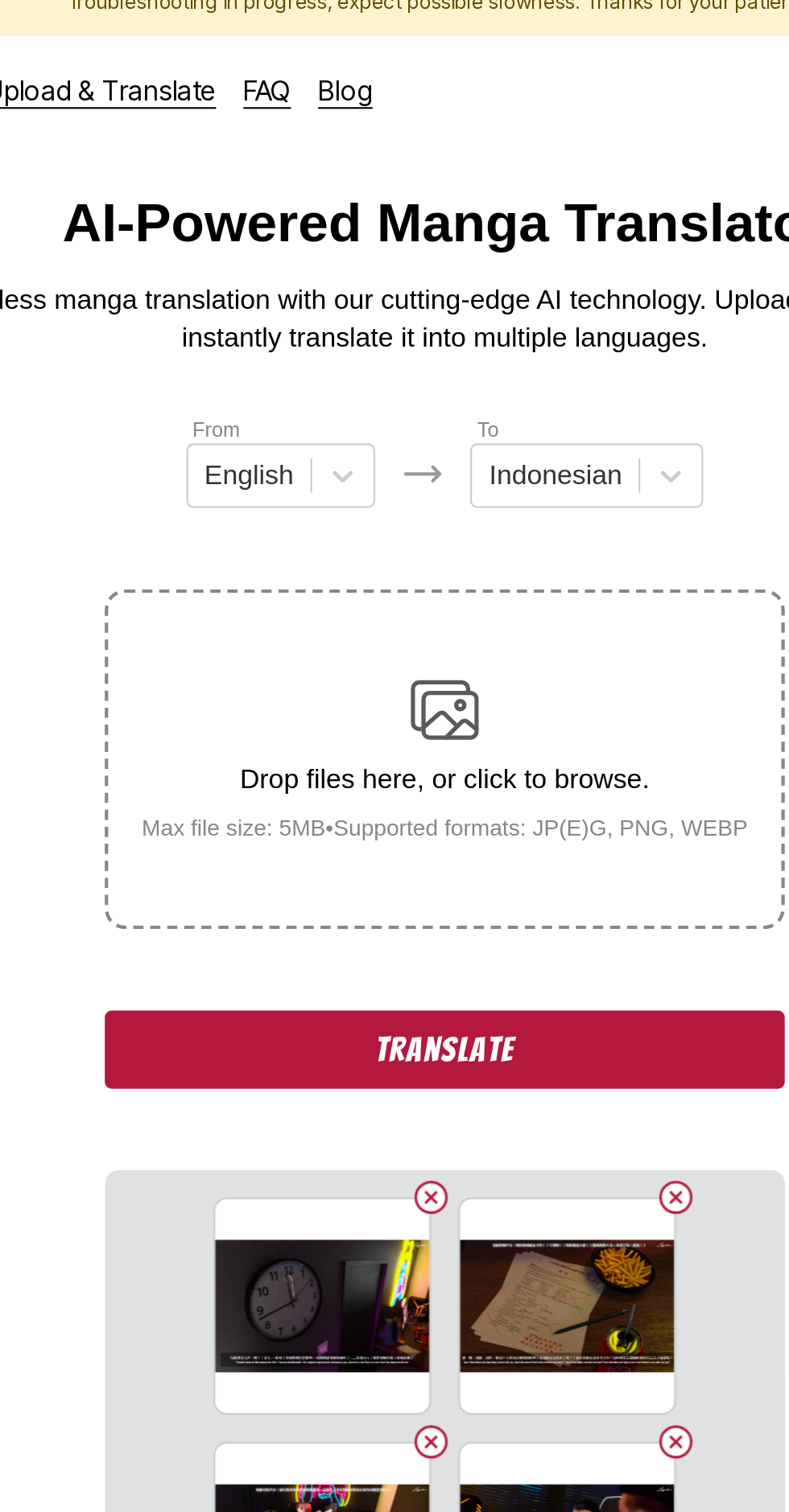
click at [336, 425] on label "Drop files here, or click to browse. Max file size: 5MB • Supported formats: JP…" at bounding box center [394, 374] width 318 height 157
click at [0, 0] on input "Drop files here, or click to browse. Max file size: 5MB • Supported formats: JP…" at bounding box center [0, 0] width 0 height 0
click at [322, 501] on button "Translate" at bounding box center [394, 512] width 322 height 37
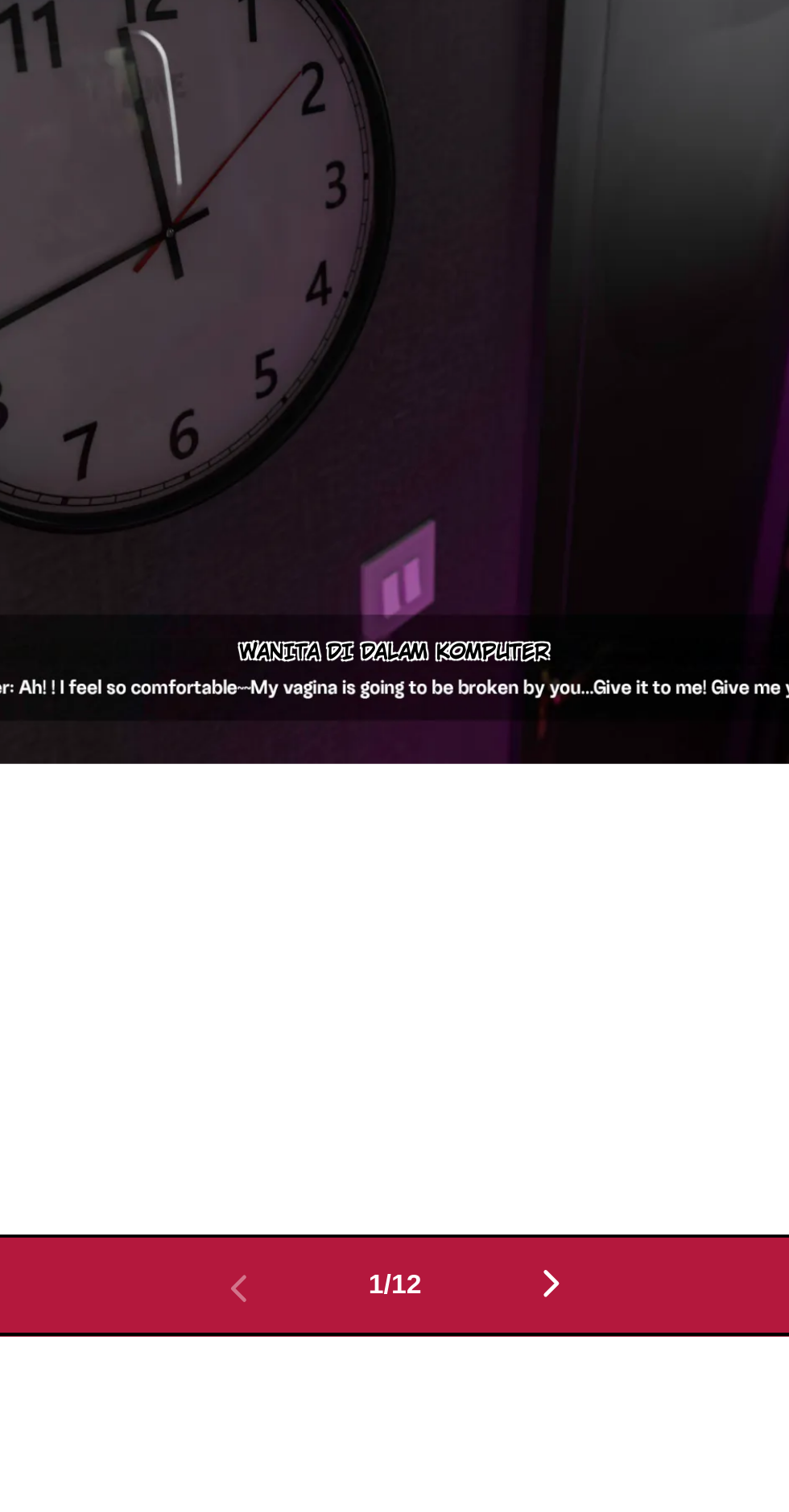
scroll to position [93, 0]
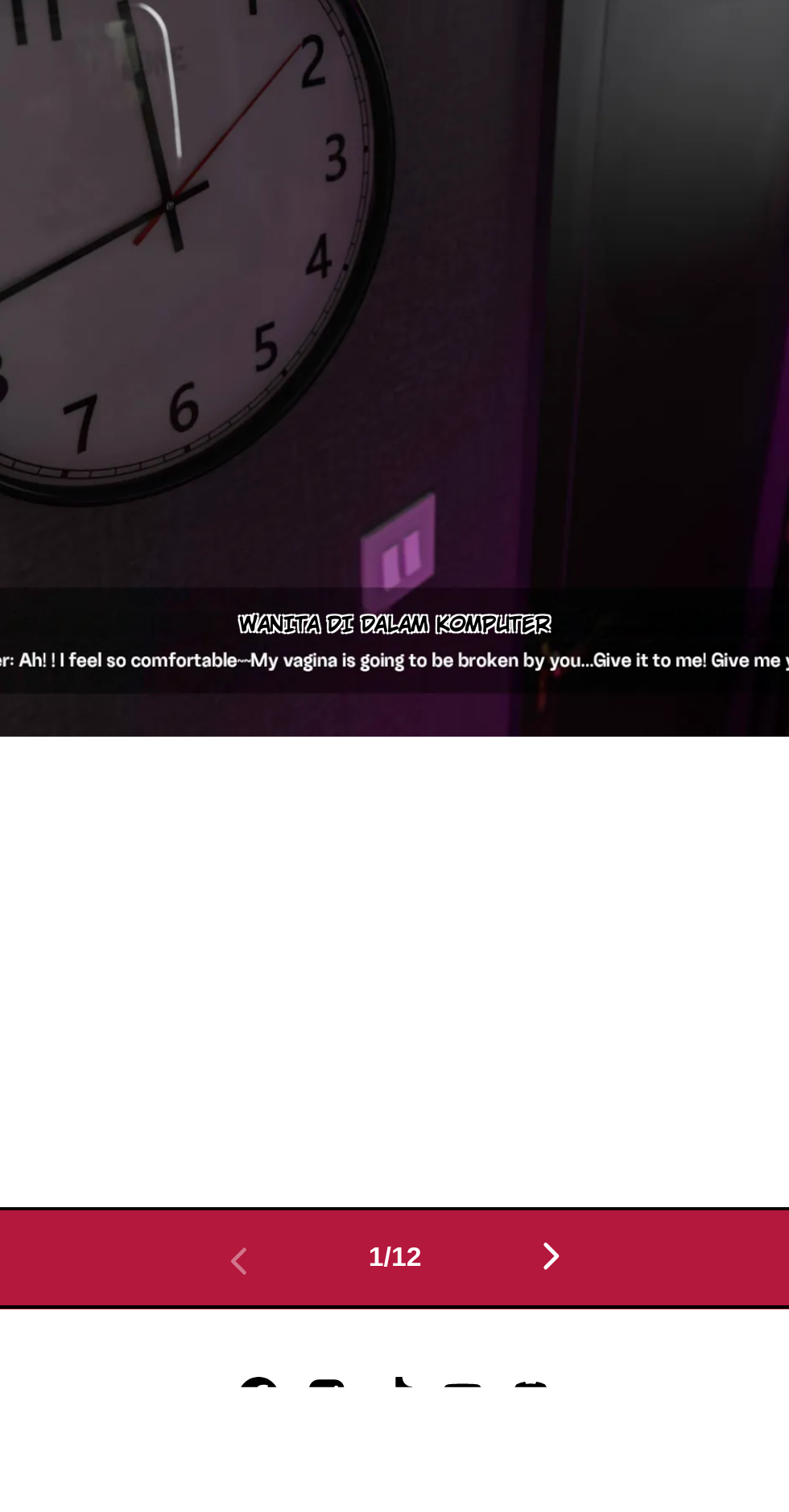
click at [464, 1441] on img "button" at bounding box center [468, 1450] width 19 height 19
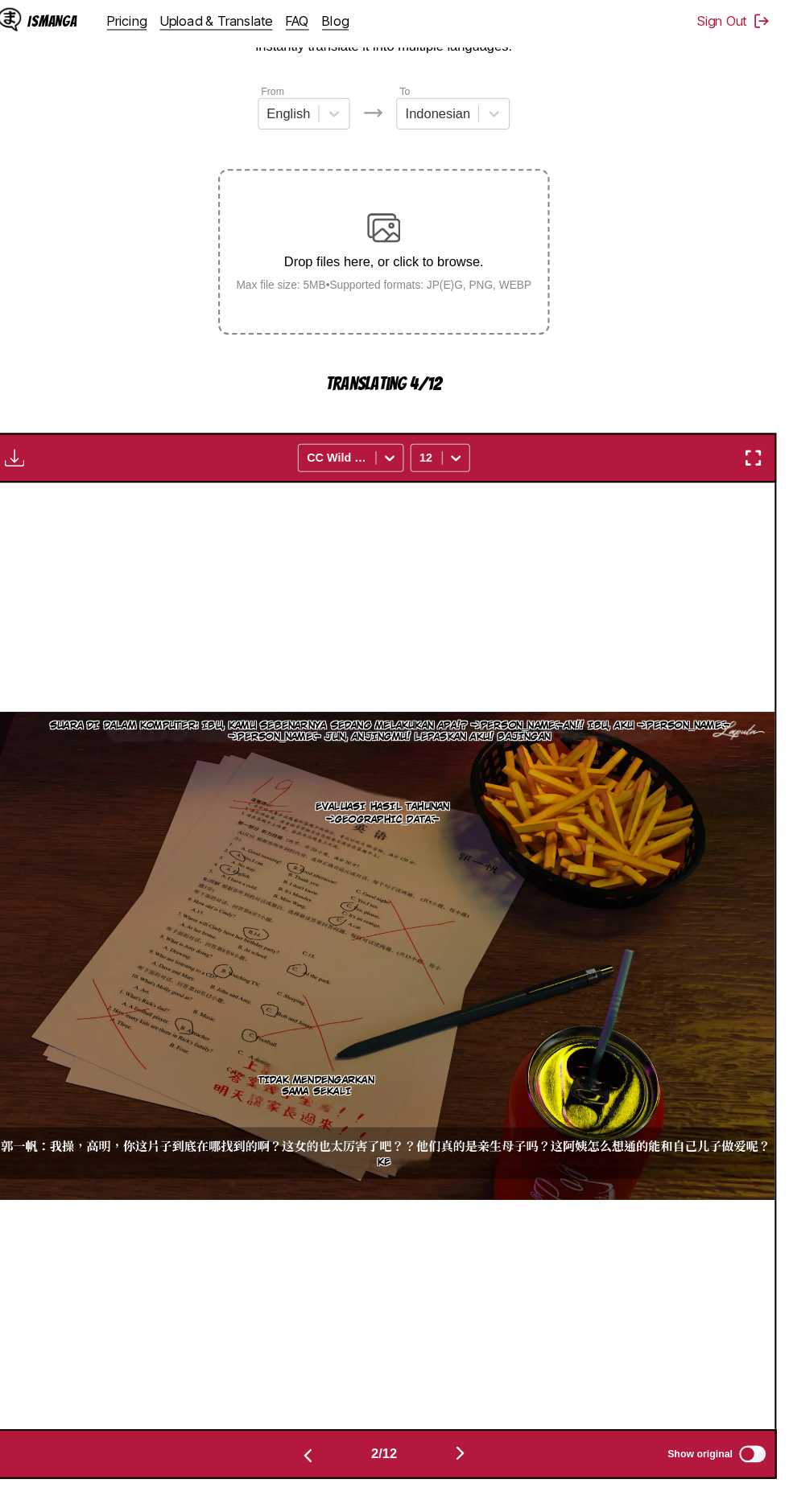
click at [479, 1440] on button "button" at bounding box center [468, 1451] width 96 height 23
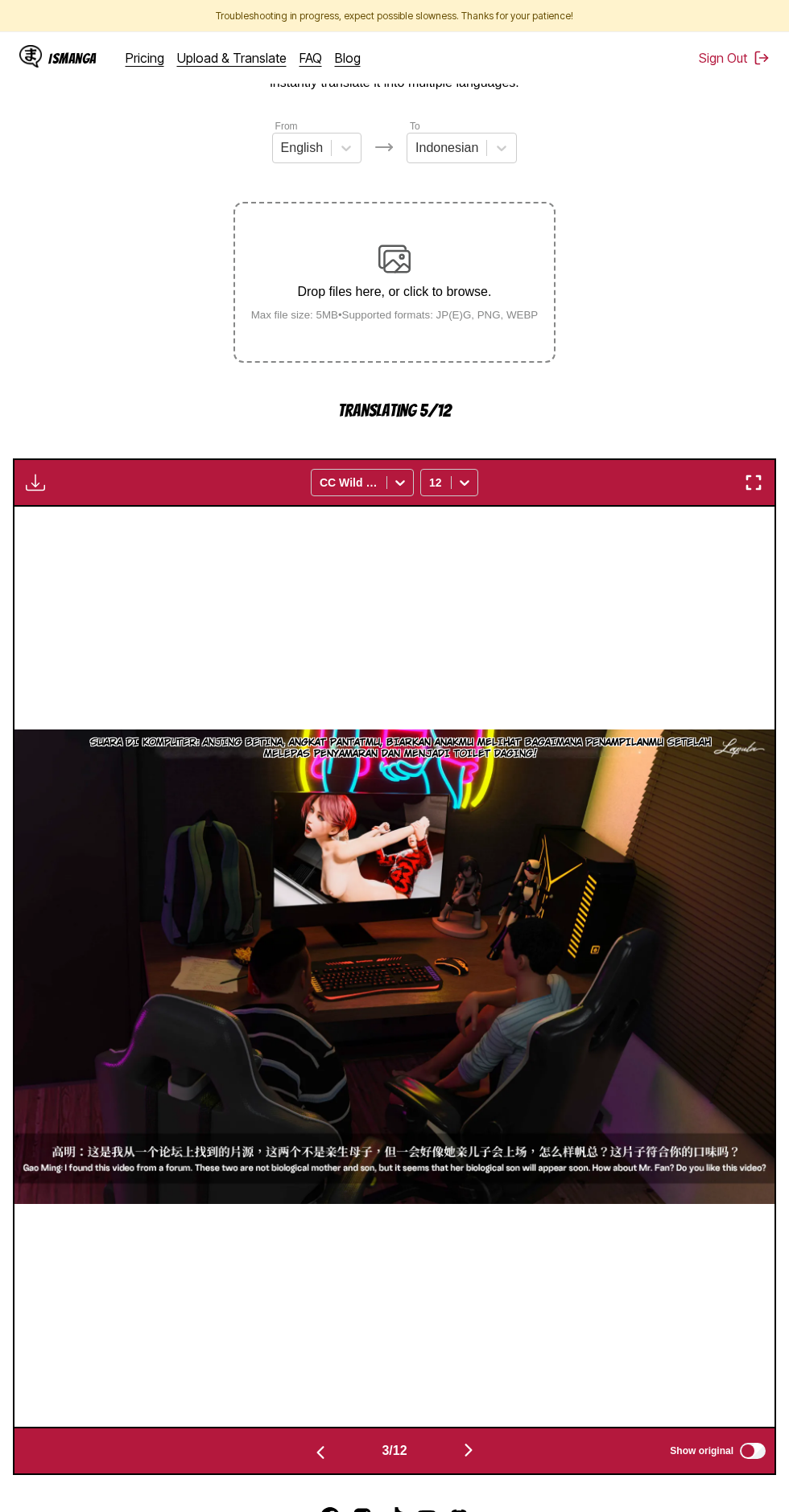
click at [475, 1441] on img "button" at bounding box center [468, 1450] width 19 height 19
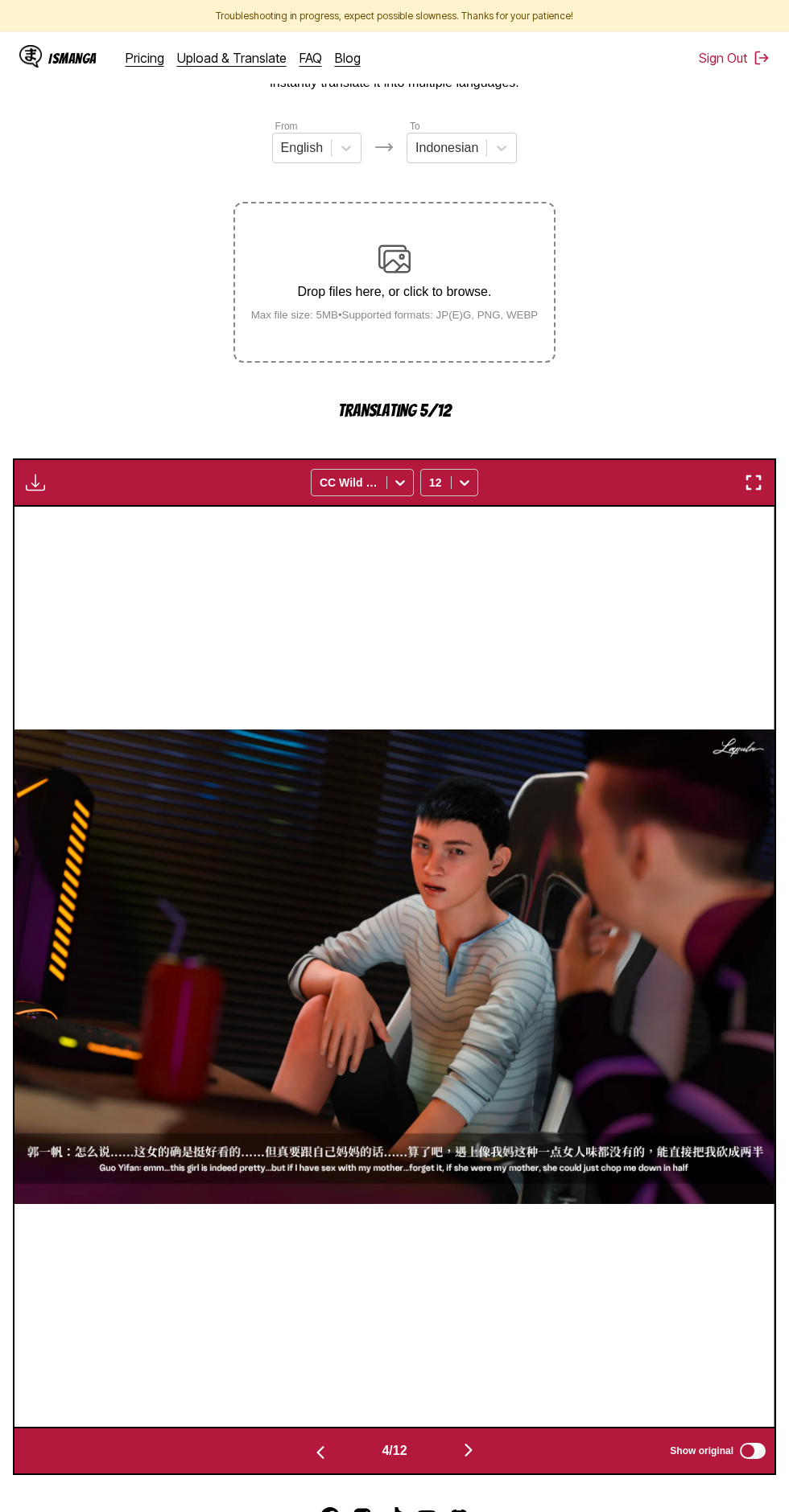
click at [490, 1440] on button "button" at bounding box center [468, 1451] width 96 height 23
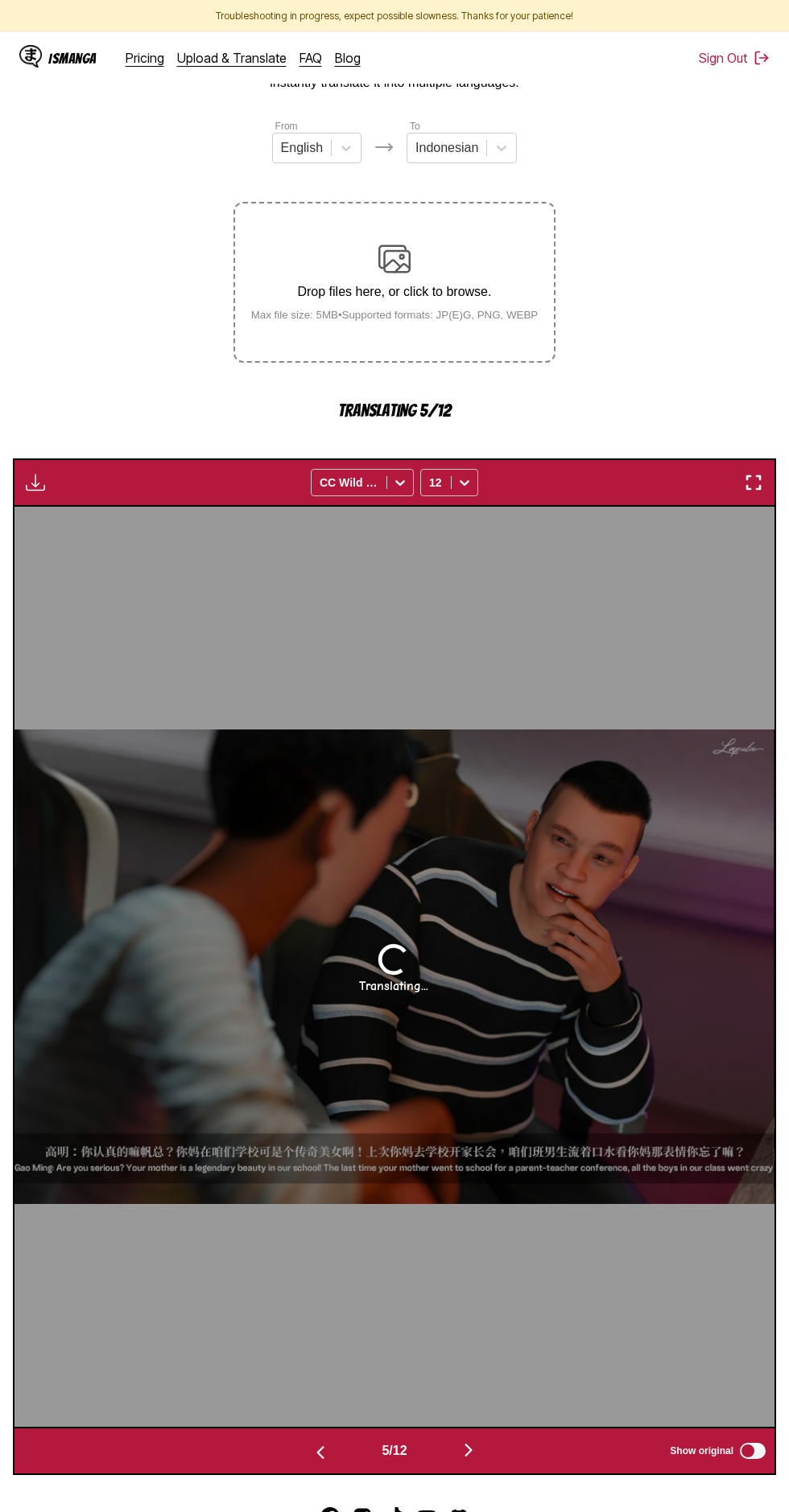
click at [305, 1440] on button "button" at bounding box center [320, 1451] width 96 height 23
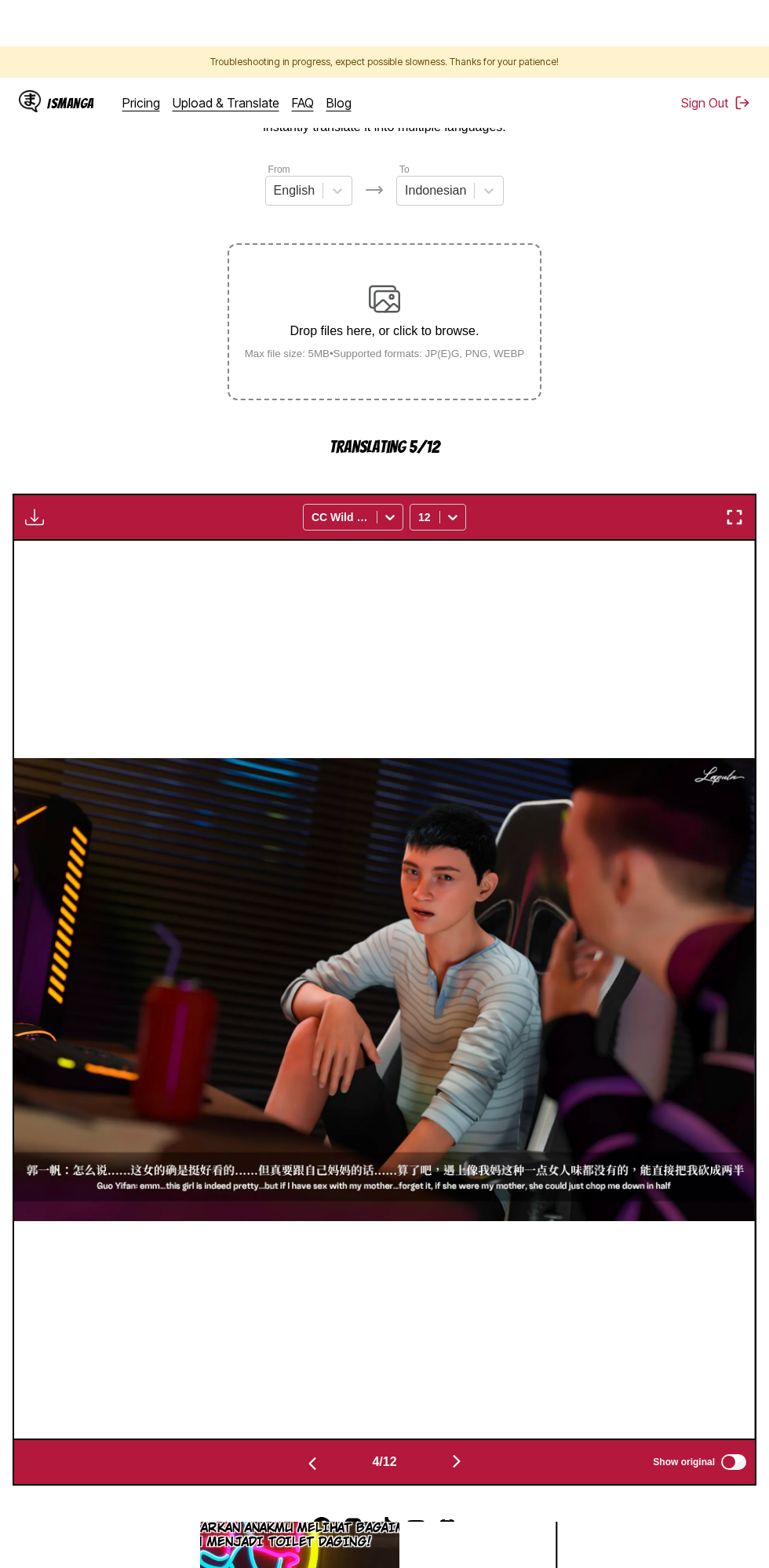
scroll to position [0, 0]
